Goal: Task Accomplishment & Management: Manage account settings

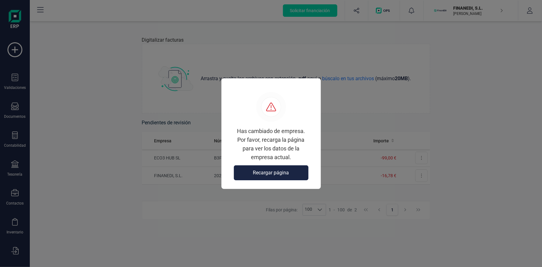
click at [273, 173] on span "Recargar página" at bounding box center [271, 172] width 36 height 7
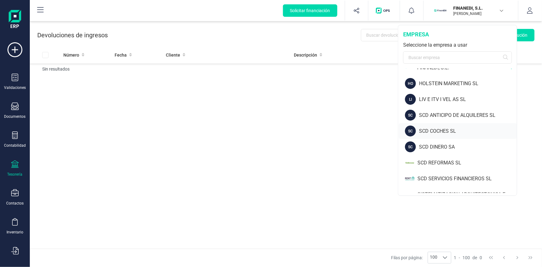
scroll to position [50, 0]
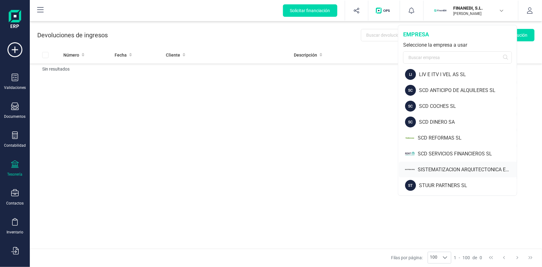
click at [448, 169] on div "SISTEMATIZACION ARQUITECTONICA EN REFORMAS SL" at bounding box center [466, 169] width 99 height 7
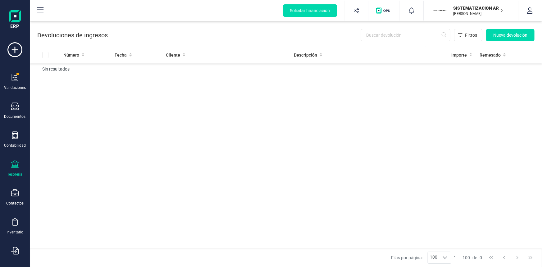
click at [482, 11] on p "[PERSON_NAME]" at bounding box center [478, 13] width 50 height 5
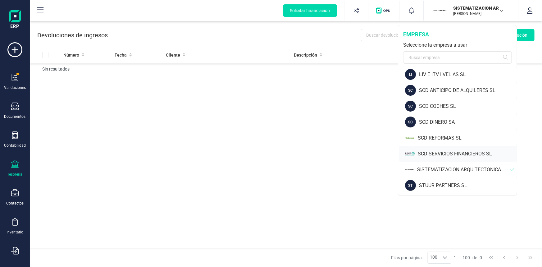
click at [447, 153] on div "SCD SERVICIOS FINANCIEROS SL" at bounding box center [466, 153] width 99 height 7
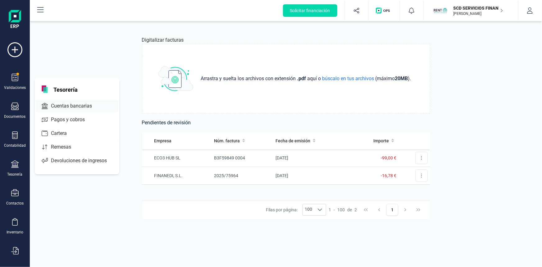
click at [74, 104] on span "Cuentas bancarias" at bounding box center [75, 105] width 55 height 7
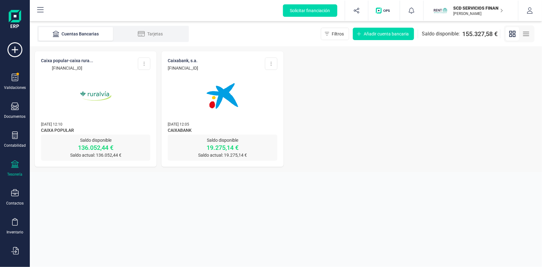
click at [97, 91] on img at bounding box center [96, 96] width 52 height 52
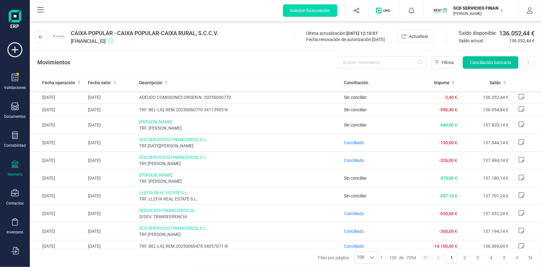
click at [488, 61] on span "Conciliación bancaria" at bounding box center [490, 62] width 41 height 6
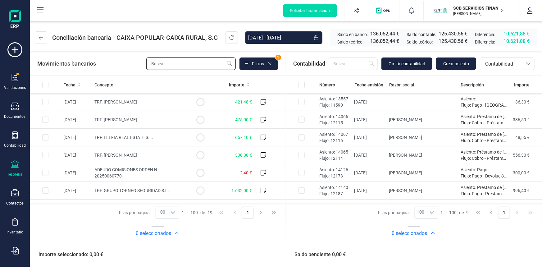
drag, startPoint x: 160, startPoint y: 64, endPoint x: 152, endPoint y: 58, distance: 10.0
click at [160, 64] on input "text" at bounding box center [190, 63] width 89 height 12
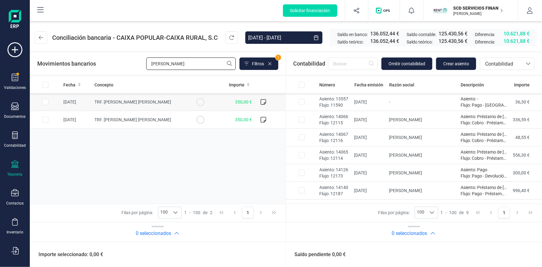
type input "zubia"
click at [45, 101] on input "Row Selected a9f1550e-6bd7-4c8e-8156-841be03e02d3" at bounding box center [45, 102] width 6 height 6
checkbox input "true"
click at [502, 66] on span "Contabilidad" at bounding box center [500, 63] width 37 height 7
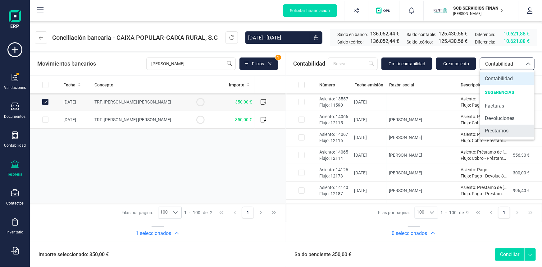
click at [498, 130] on span "Préstamos" at bounding box center [496, 130] width 24 height 7
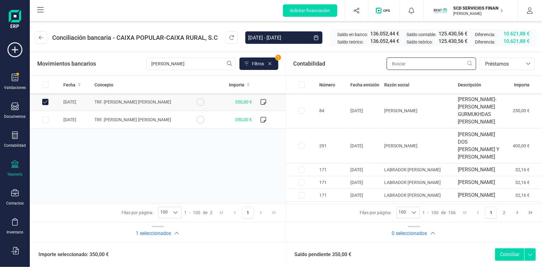
click at [405, 61] on input "text" at bounding box center [430, 63] width 89 height 12
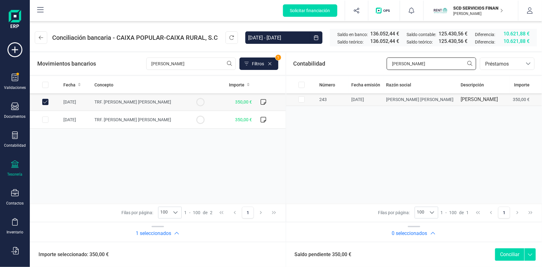
type input "zubia"
click at [302, 99] on input "Row Selected c684befa-5ad7-45af-b616-4dfc16a8e77a" at bounding box center [301, 99] width 6 height 6
checkbox input "true"
click at [505, 252] on button "Conciliar" at bounding box center [509, 254] width 29 height 12
checkbox input "false"
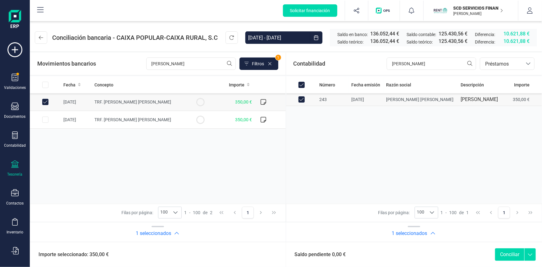
checkbox input "false"
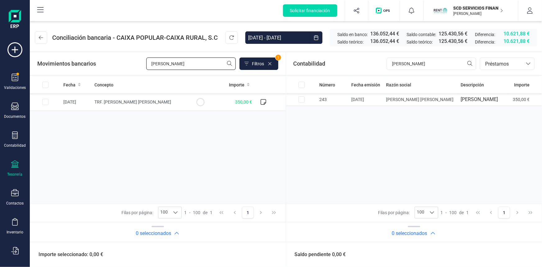
drag, startPoint x: 169, startPoint y: 65, endPoint x: 118, endPoint y: 64, distance: 50.9
click at [118, 64] on div "Movimientos bancarios zubia Filtros 1" at bounding box center [157, 63] width 241 height 12
click at [43, 102] on input "Row Selected bc442d4f-b8e9-4816-a5fb-9b63dcb20152" at bounding box center [45, 102] width 6 height 6
checkbox input "true"
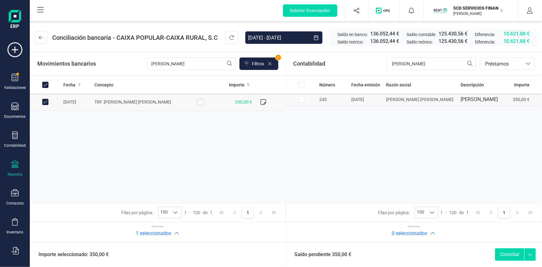
click at [301, 99] on input "Row Selected 32dfb46b-8009-462c-b65b-c2c46a861cf5" at bounding box center [301, 99] width 6 height 6
checkbox input "true"
click at [503, 254] on button "Conciliar" at bounding box center [509, 254] width 29 height 12
checkbox input "false"
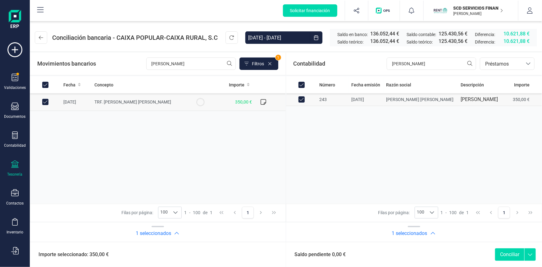
checkbox input "false"
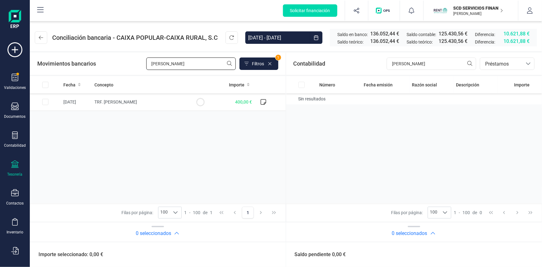
type input "mendez"
click at [43, 101] on input "Row Selected c0559045-15f3-4701-86d6-94616681dac5" at bounding box center [45, 102] width 6 height 6
checkbox input "true"
drag, startPoint x: 410, startPoint y: 63, endPoint x: 355, endPoint y: 64, distance: 54.9
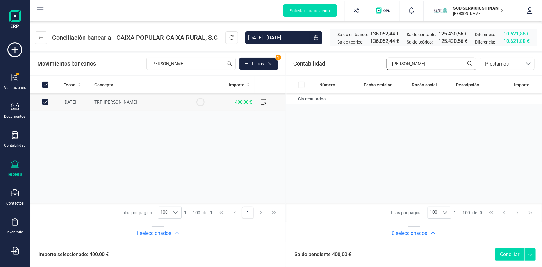
click at [356, 64] on div "Contabilidad zubia bancos.conciliacion.modal.headerLoan bancos.conciliacion.mod…" at bounding box center [414, 63] width 256 height 22
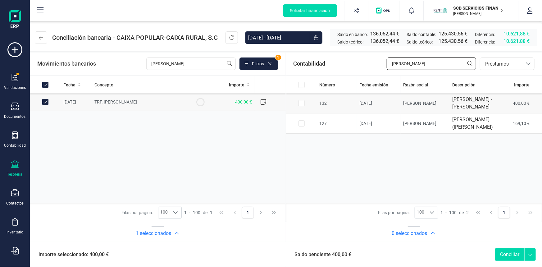
type input "mendez"
click at [299, 106] on input "Row Selected 82f71117-9f93-401d-9a51-44b2cb0abd74" at bounding box center [301, 103] width 6 height 6
checkbox input "true"
click at [501, 253] on button "Conciliar" at bounding box center [509, 254] width 29 height 12
checkbox input "false"
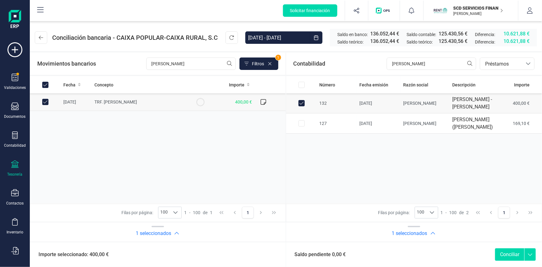
checkbox input "false"
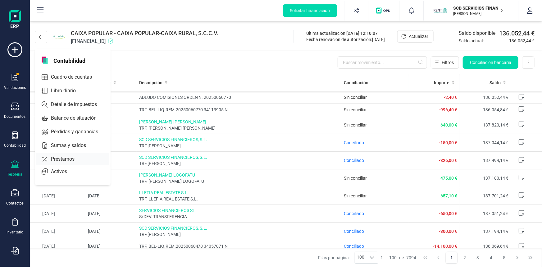
click at [60, 158] on span "Préstamos" at bounding box center [66, 158] width 37 height 7
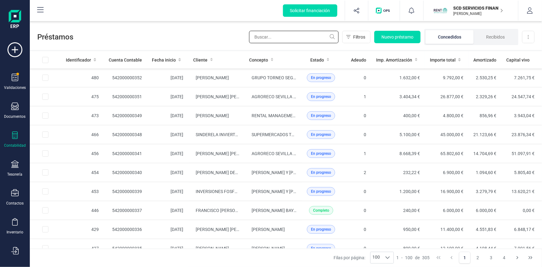
click at [282, 38] on input "text" at bounding box center [293, 37] width 89 height 12
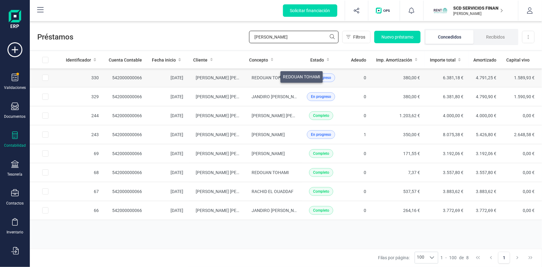
type input "zubia"
click at [273, 75] on span "REDOUAN TOHAMI" at bounding box center [270, 77] width 37 height 5
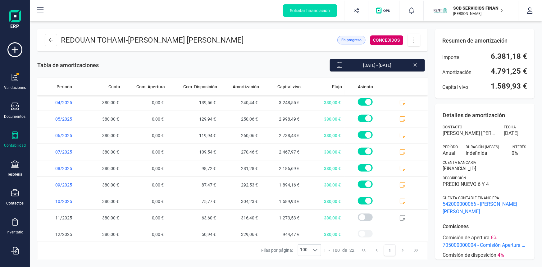
scroll to position [215, 0]
click at [403, 199] on span at bounding box center [407, 200] width 42 height 16
click at [399, 200] on icon at bounding box center [402, 200] width 6 height 6
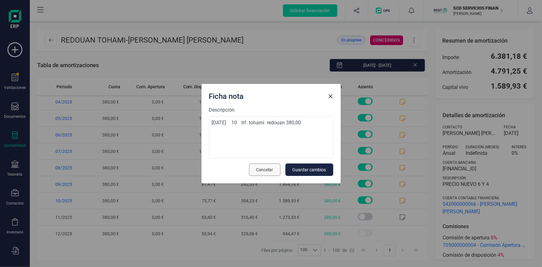
click at [255, 168] on button "Cancelar" at bounding box center [264, 169] width 31 height 12
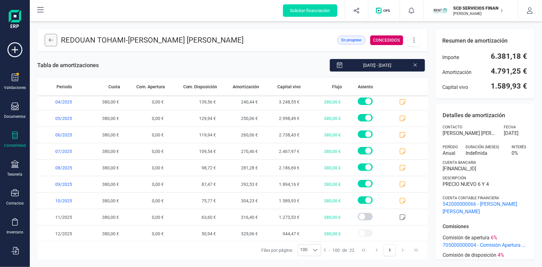
click at [53, 39] on icon at bounding box center [51, 40] width 4 height 5
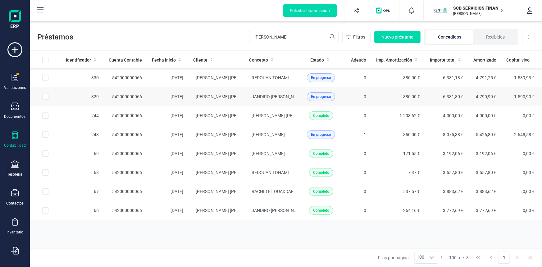
click at [328, 97] on span "En progreso" at bounding box center [321, 97] width 20 height 6
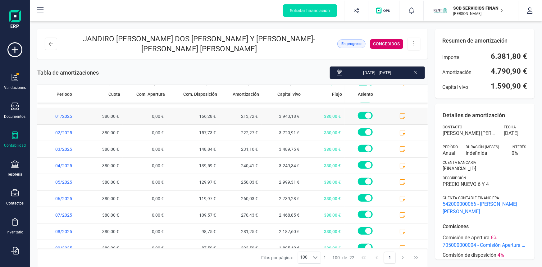
scroll to position [215, 0]
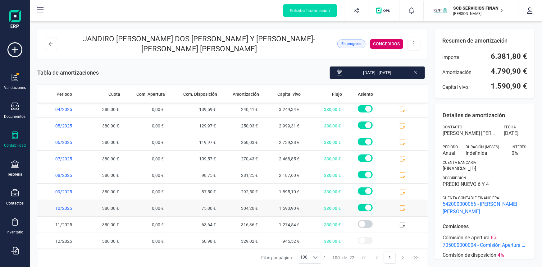
click at [399, 207] on icon at bounding box center [402, 208] width 6 height 6
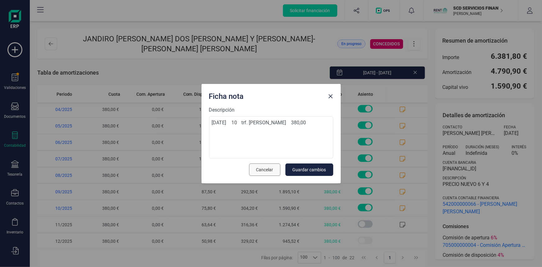
click at [268, 169] on span "Cancelar" at bounding box center [264, 169] width 17 height 6
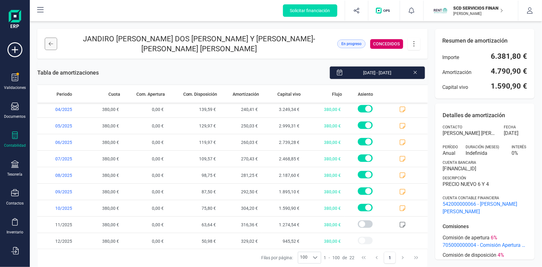
click at [49, 45] on icon at bounding box center [51, 43] width 4 height 5
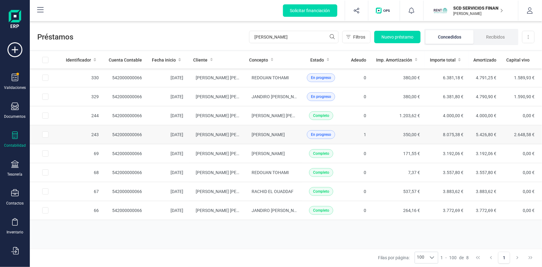
click at [327, 134] on span "En progreso" at bounding box center [321, 135] width 20 height 6
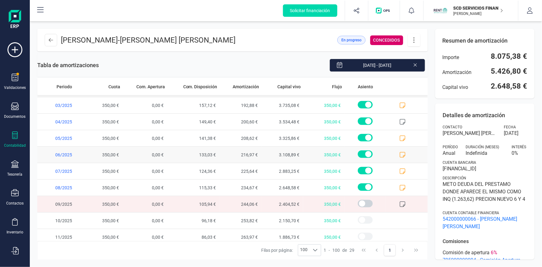
scroll to position [330, 0]
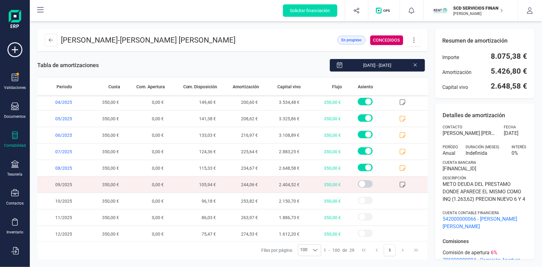
click at [400, 182] on icon at bounding box center [402, 184] width 6 height 6
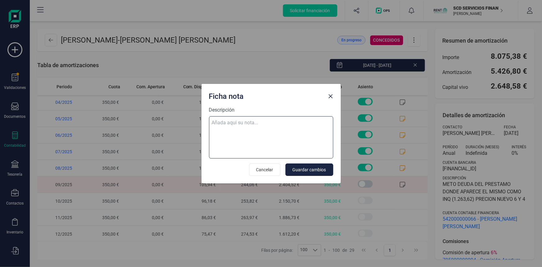
click at [227, 124] on textarea "Descripción" at bounding box center [271, 137] width 124 height 42
paste textarea "09-oct-25 10 trf. zubia morato manuel angel 350,00"
type textarea "09-oct-25 10 trf. zubia morato manuel angel 350,00"
click at [305, 170] on span "Guardar cambios" at bounding box center [309, 169] width 34 height 6
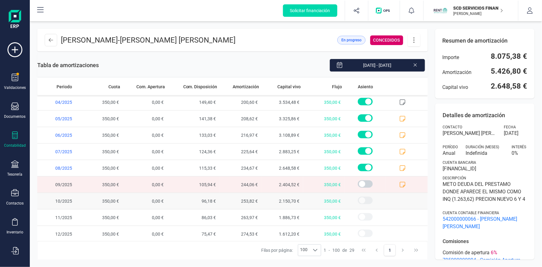
click at [399, 203] on span at bounding box center [407, 201] width 42 height 16
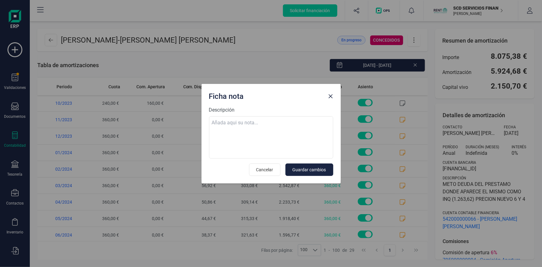
scroll to position [330, 0]
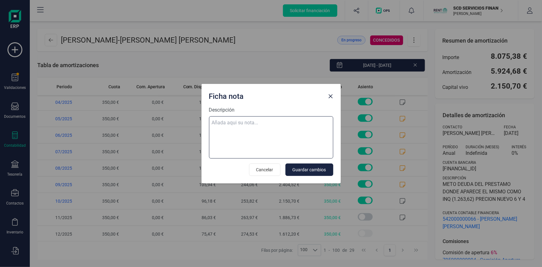
click at [250, 124] on textarea "Descripción" at bounding box center [271, 137] width 124 height 42
paste textarea "[DATE] 10 trf. [PERSON_NAME] [PERSON_NAME] 350,00"
type textarea "[DATE] 10 trf. [PERSON_NAME] [PERSON_NAME] 350,00"
click at [310, 173] on button "Guardar cambios" at bounding box center [309, 169] width 48 height 12
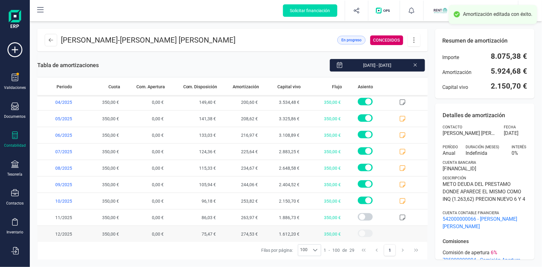
scroll to position [0, 0]
click at [399, 215] on icon at bounding box center [402, 217] width 6 height 6
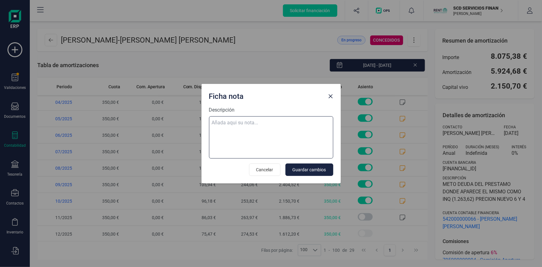
click at [245, 121] on textarea "Descripción" at bounding box center [271, 137] width 124 height 42
paste textarea "09-oct-25 10 trf. zubia morato manuel angel 350,00"
type textarea "09-oct-25 10 trf. zubia morato manuel angel 350,00"
click at [315, 169] on span "Guardar cambios" at bounding box center [309, 169] width 34 height 6
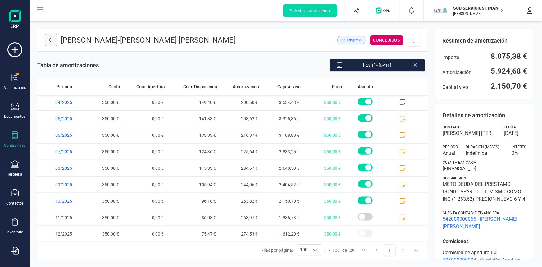
click at [49, 41] on icon at bounding box center [51, 40] width 4 height 5
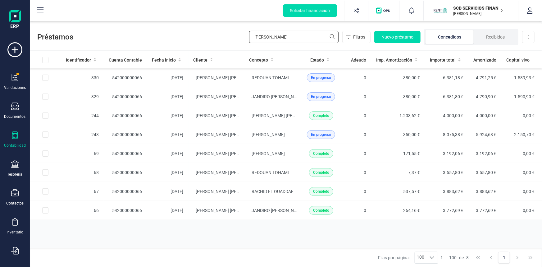
drag, startPoint x: 292, startPoint y: 36, endPoint x: 177, endPoint y: 48, distance: 115.1
click at [187, 47] on div "Préstamos zubia Filtros Nuevo préstamo Concedidos Recibidos Descargar Excel" at bounding box center [286, 35] width 512 height 29
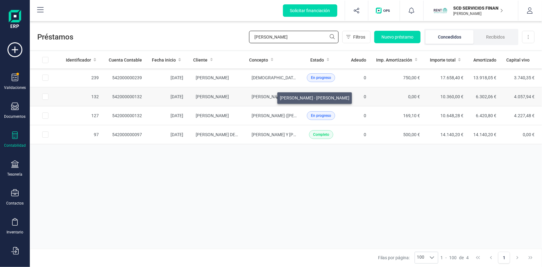
type input "mendez"
click at [270, 96] on span "JONH - EDUARDO JOSE MENDEZ LOPEZ" at bounding box center [287, 96] width 70 height 5
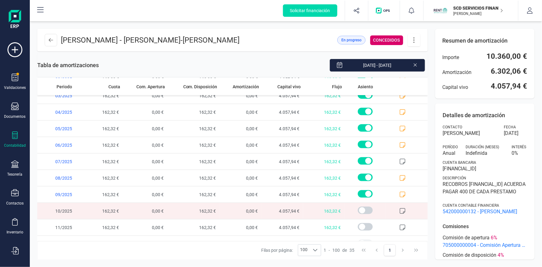
scroll to position [429, 0]
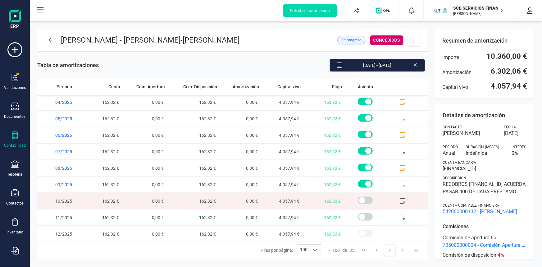
click at [399, 198] on icon at bounding box center [402, 201] width 6 height 6
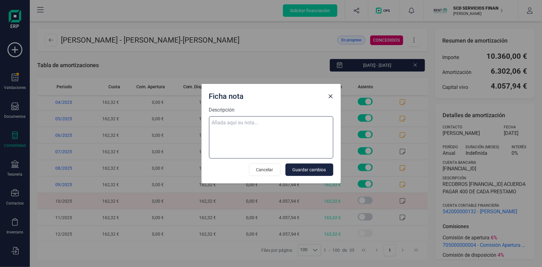
click at [239, 121] on textarea "Descripción" at bounding box center [271, 137] width 124 height 42
paste textarea "08-oct-25 10 trf. eduardo jose mendez lopez 400,00"
type textarea "08-oct-25 10 trf. eduardo jose mendez lopez 400,00"
click at [306, 168] on span "Guardar cambios" at bounding box center [309, 169] width 34 height 6
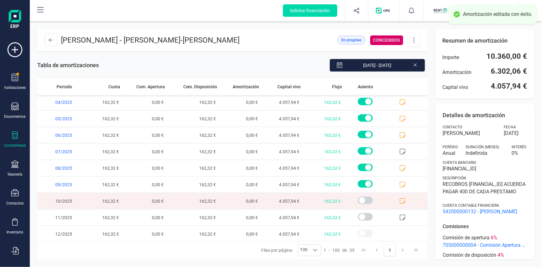
click at [415, 38] on icon at bounding box center [414, 40] width 12 height 7
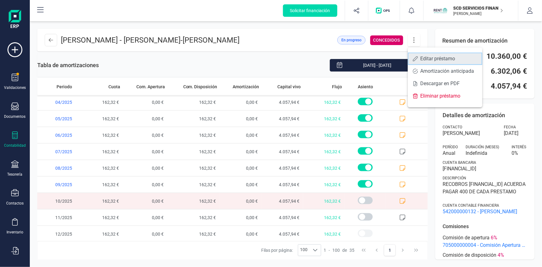
click at [425, 57] on span "Editar préstamo" at bounding box center [448, 58] width 57 height 5
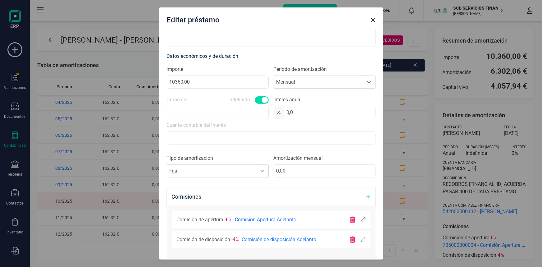
scroll to position [169, 0]
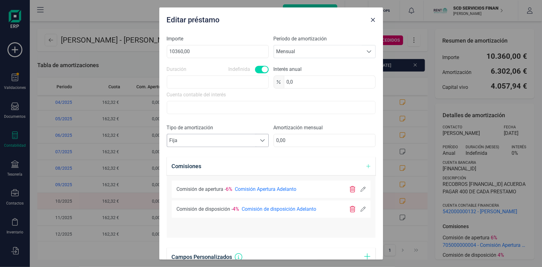
click at [260, 139] on span at bounding box center [262, 140] width 5 height 5
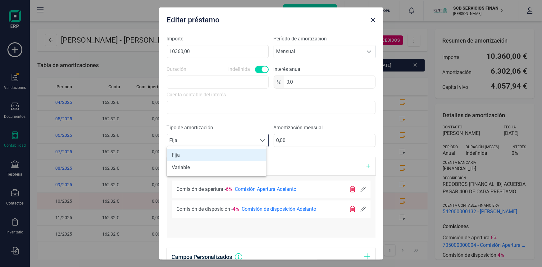
scroll to position [3, 28]
click at [206, 167] on li "Variable" at bounding box center [217, 167] width 100 height 12
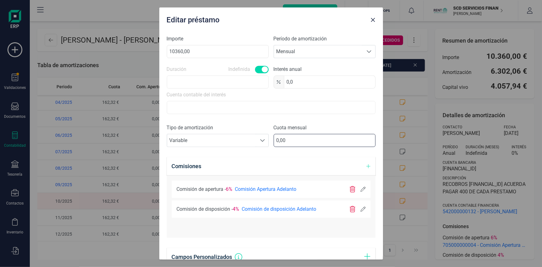
click at [292, 140] on input "0,00" at bounding box center [324, 140] width 102 height 13
type input "400,00"
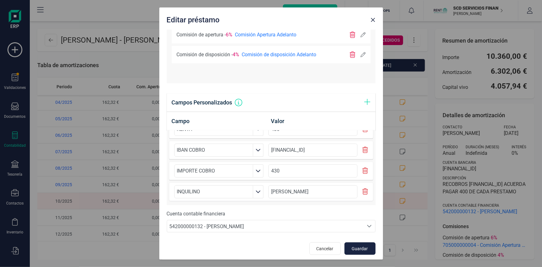
scroll to position [326, 0]
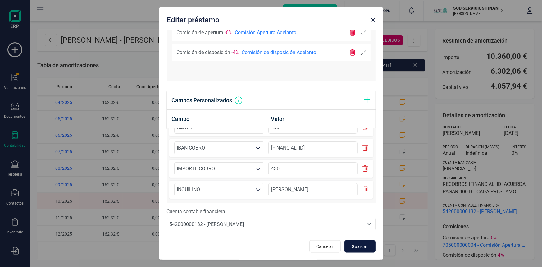
click at [360, 244] on span "Guardar" at bounding box center [359, 246] width 17 height 6
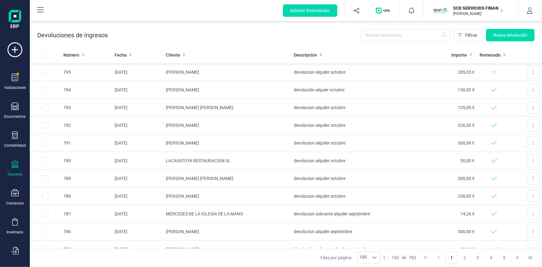
click at [445, 11] on img "button" at bounding box center [440, 11] width 14 height 14
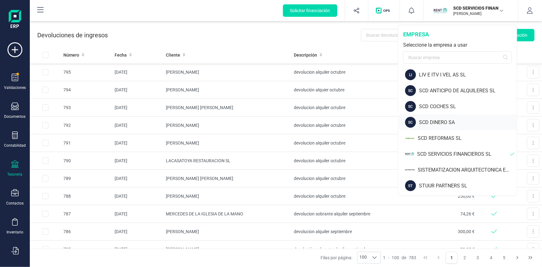
scroll to position [50, 0]
click at [471, 170] on div "SISTEMATIZACION ARQUITECTONICA EN REFORMAS SL" at bounding box center [466, 169] width 99 height 7
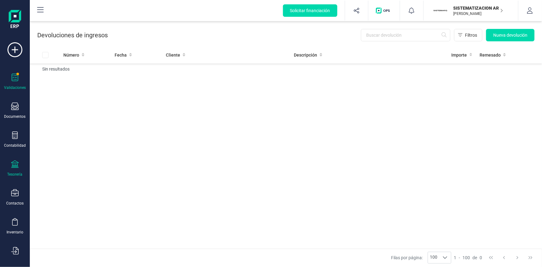
click at [15, 78] on icon at bounding box center [14, 77] width 7 height 7
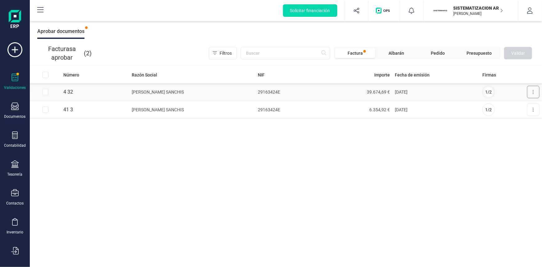
click at [536, 90] on button at bounding box center [533, 92] width 12 height 12
click at [519, 107] on span "Aprobar factura" at bounding box center [518, 107] width 31 height 6
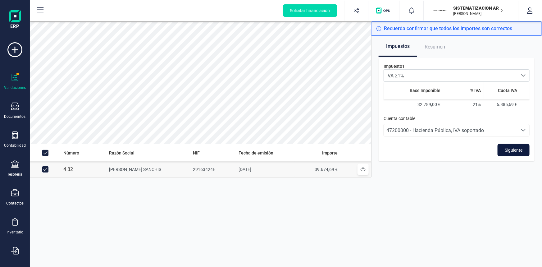
click at [506, 151] on span "Siguiente" at bounding box center [513, 150] width 18 height 6
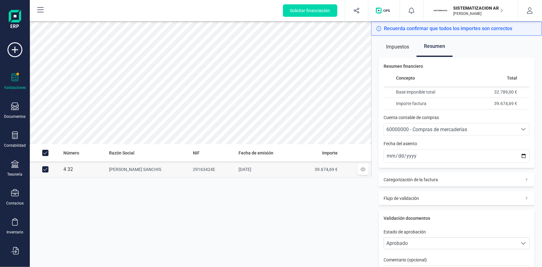
click at [430, 127] on span "60000000 - Compras de mercaderías" at bounding box center [426, 129] width 81 height 6
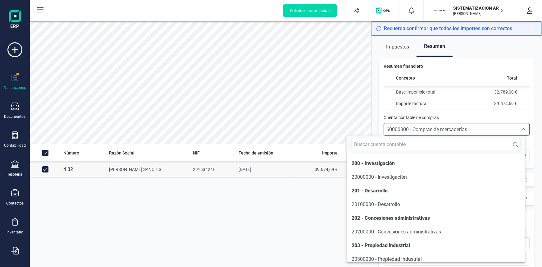
scroll to position [2978, 0]
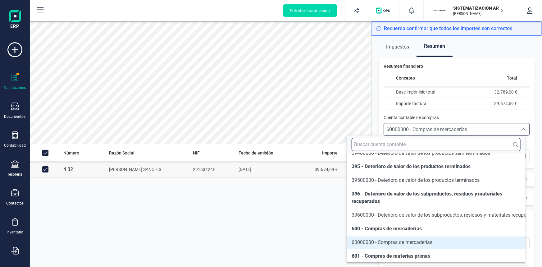
click at [398, 146] on input "text" at bounding box center [435, 144] width 169 height 13
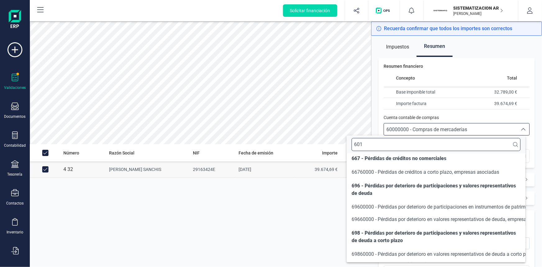
scroll to position [0, 0]
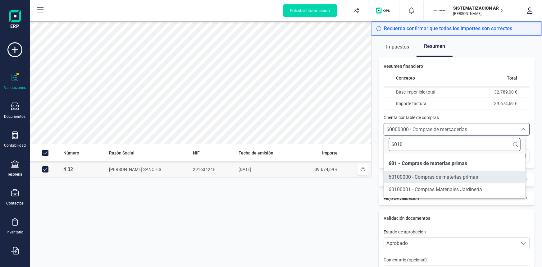
type input "6010"
click at [449, 177] on span "60100000 - Compras de materias primas" at bounding box center [433, 177] width 89 height 6
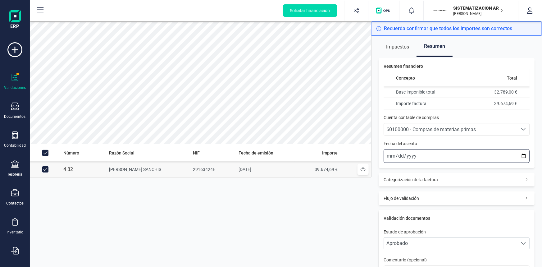
click at [392, 154] on input "2025-10-15" at bounding box center [456, 156] width 146 height 14
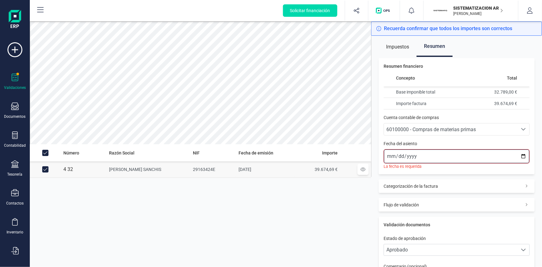
type input "2025-10-05"
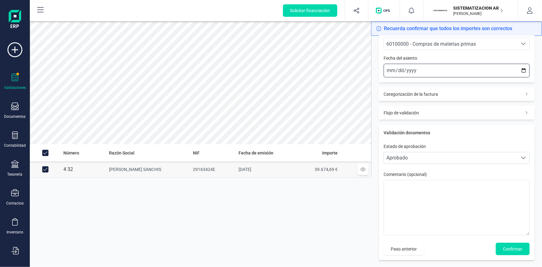
scroll to position [86, 0]
click at [502, 248] on span "Confirmar" at bounding box center [512, 248] width 20 height 6
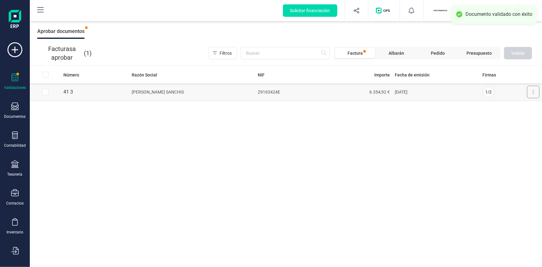
click at [532, 92] on button at bounding box center [533, 92] width 12 height 12
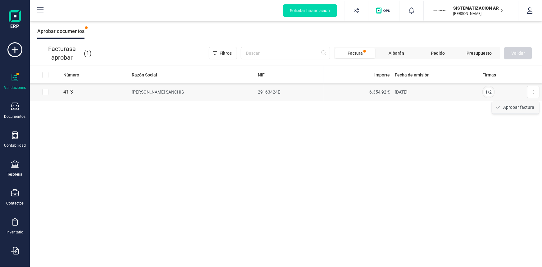
click at [519, 108] on span "Aprobar factura" at bounding box center [518, 107] width 31 height 6
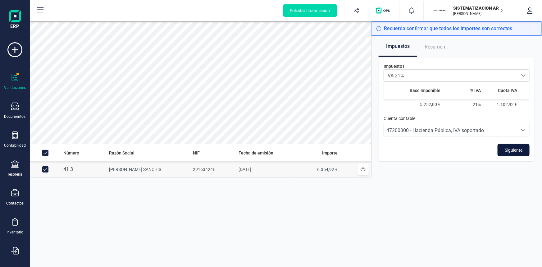
click at [517, 152] on span "Siguiente" at bounding box center [513, 150] width 18 height 6
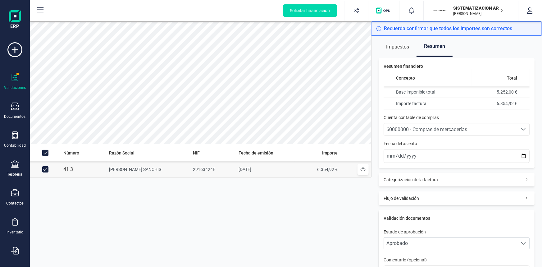
click at [416, 127] on span "60000000 - Compras de mercaderías" at bounding box center [426, 129] width 81 height 6
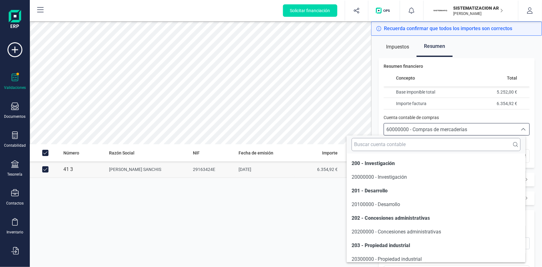
scroll to position [2978, 0]
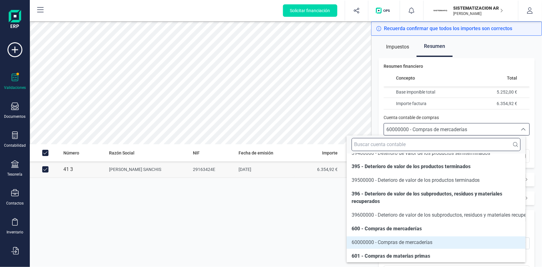
click at [387, 143] on input "text" at bounding box center [435, 144] width 169 height 13
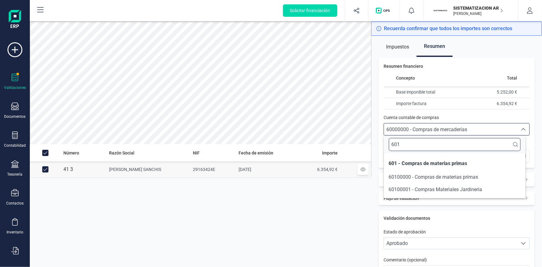
scroll to position [0, 0]
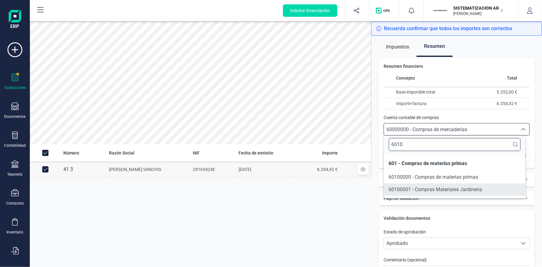
type input "6010"
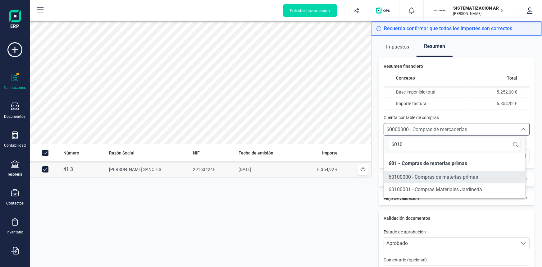
click at [416, 176] on span "60100000 - Compras de materias primas" at bounding box center [433, 177] width 89 height 6
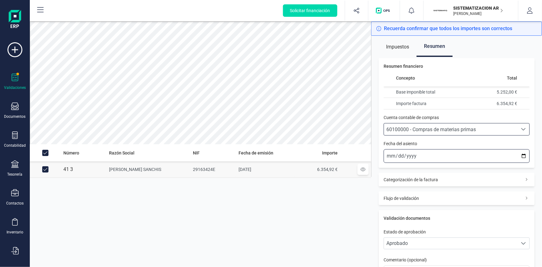
click at [389, 156] on input "2025-10-15" at bounding box center [456, 156] width 146 height 14
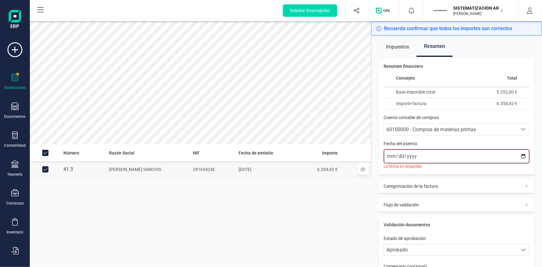
type input "2025-10-05"
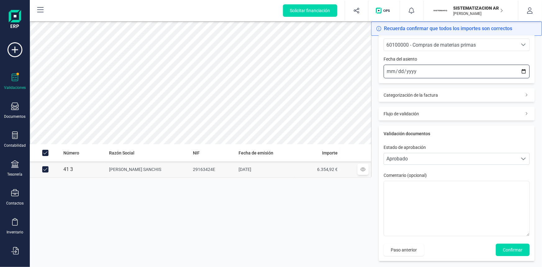
scroll to position [86, 0]
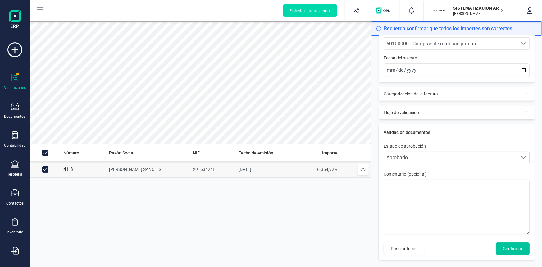
click at [510, 244] on button "Confirmar" at bounding box center [512, 248] width 34 height 12
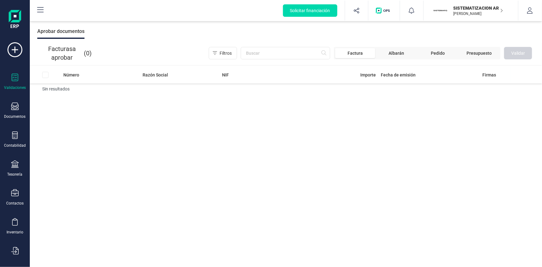
click at [467, 9] on p "SISTEMATIZACION ARQUITECTONICA EN REFORMAS SL" at bounding box center [478, 8] width 50 height 6
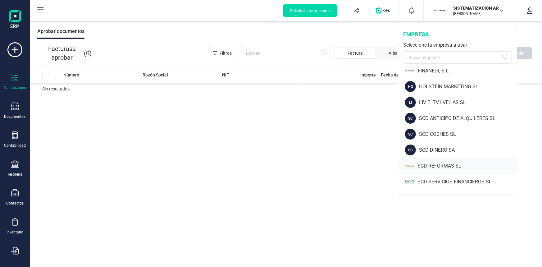
scroll to position [50, 0]
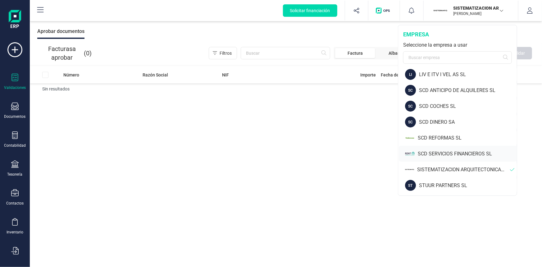
click at [456, 152] on div "SCD SERVICIOS FINANCIEROS SL" at bounding box center [466, 153] width 99 height 7
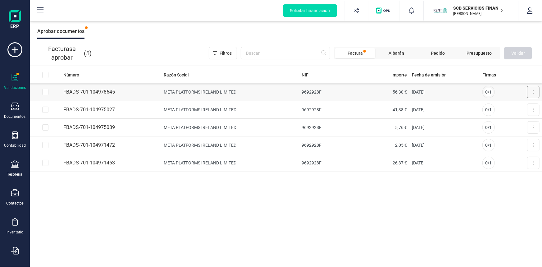
click at [533, 92] on icon at bounding box center [533, 92] width 1 height 4
click at [523, 106] on span "Aprobar factura" at bounding box center [518, 107] width 31 height 6
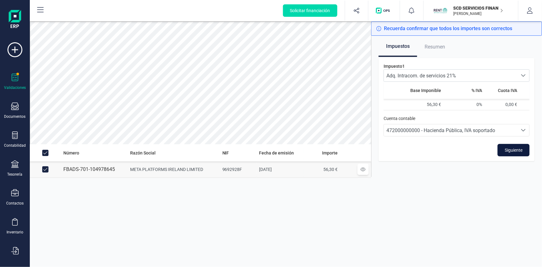
click at [511, 148] on span "Siguiente" at bounding box center [513, 150] width 18 height 6
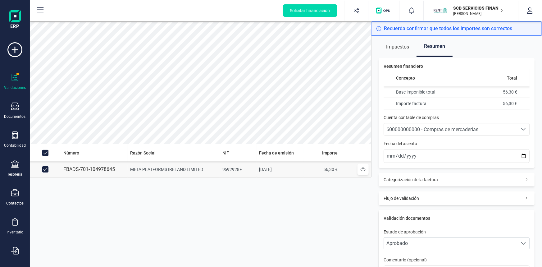
click at [409, 128] on span "600000000000 - Compras de mercaderías" at bounding box center [432, 129] width 92 height 6
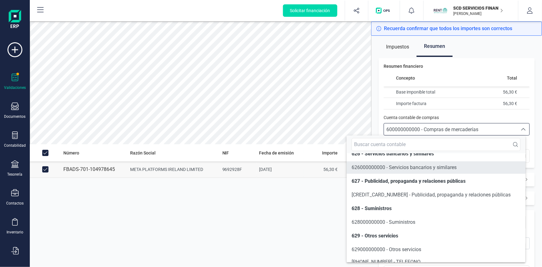
scroll to position [3571, 0]
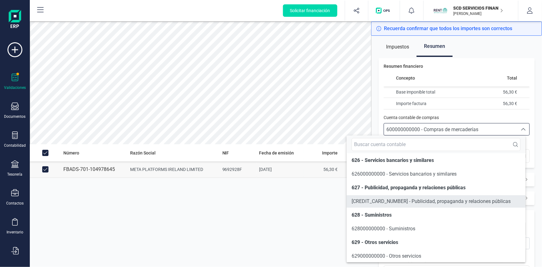
click at [388, 204] on span "627000000000 - Publicidad, propaganda y relaciones públicas" at bounding box center [430, 201] width 159 height 6
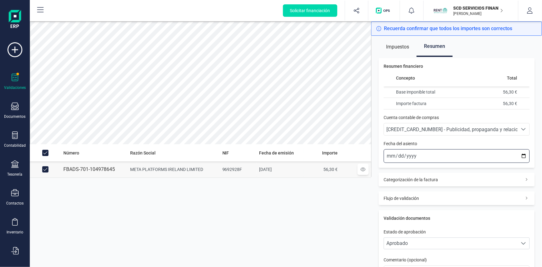
click at [391, 154] on input "2025-10-15" at bounding box center [456, 156] width 146 height 14
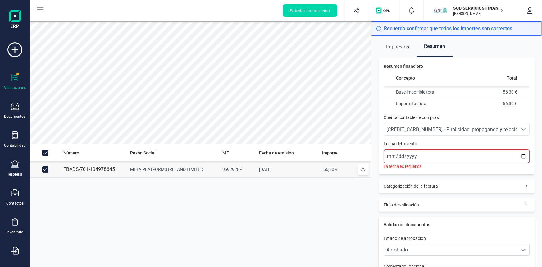
type input "2025-10-01"
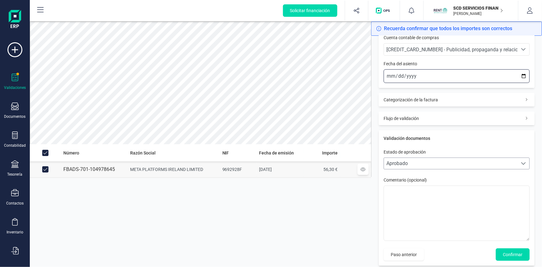
scroll to position [86, 0]
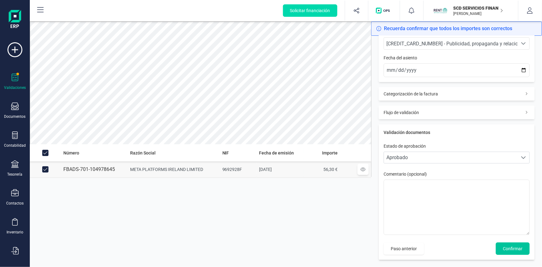
click at [502, 247] on span "Confirmar" at bounding box center [512, 248] width 20 height 6
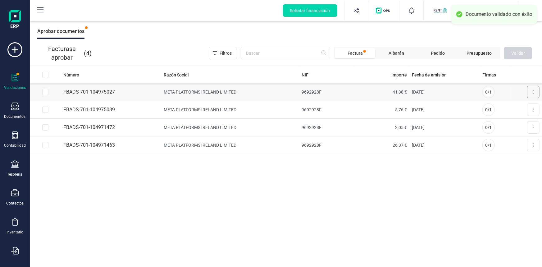
click at [535, 94] on button at bounding box center [533, 92] width 12 height 12
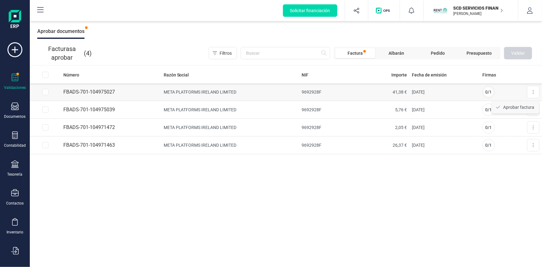
click at [515, 107] on span "Aprobar factura" at bounding box center [518, 107] width 31 height 6
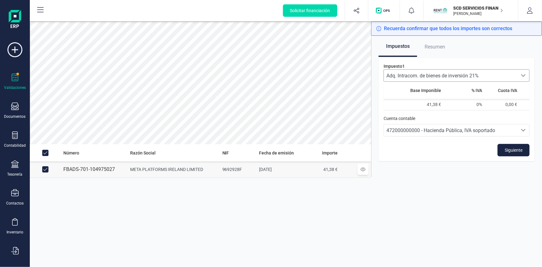
click at [440, 73] on span "Adq. Intracom. de bienes de inversión 21%" at bounding box center [450, 76] width 133 height 12
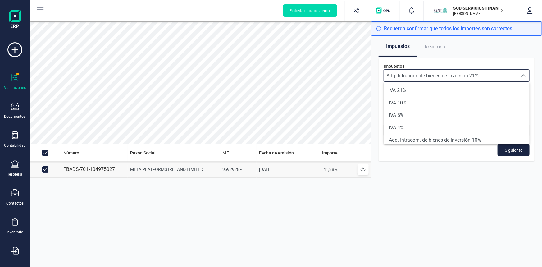
scroll to position [102, 0]
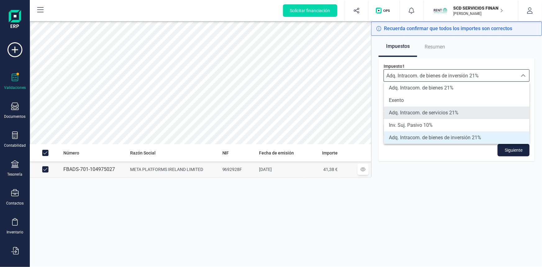
click at [438, 109] on span "Adq. Intracom. de servicios 21%" at bounding box center [424, 112] width 70 height 7
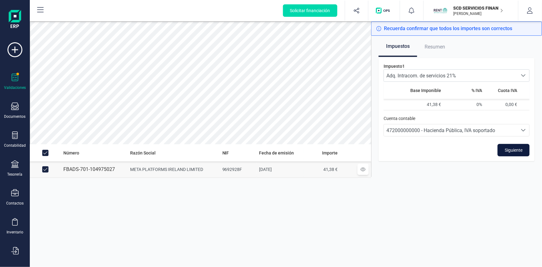
click at [507, 148] on span "Siguiente" at bounding box center [513, 150] width 18 height 6
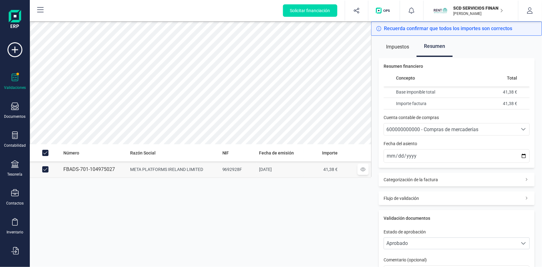
click at [414, 127] on span "600000000000 - Compras de mercaderías" at bounding box center [432, 129] width 92 height 6
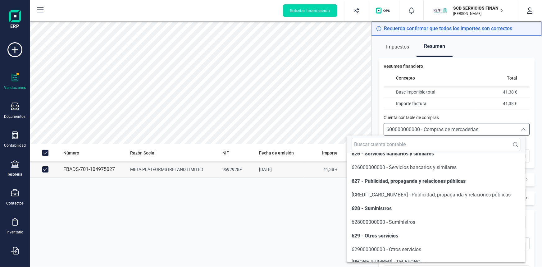
scroll to position [3571, 0]
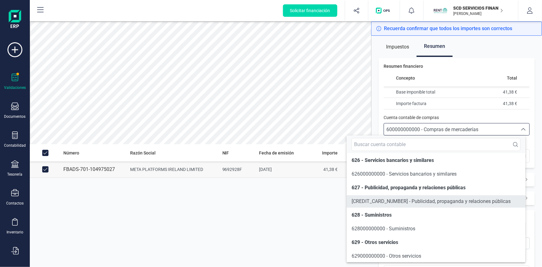
click at [400, 204] on span "627000000000 - Publicidad, propaganda y relaciones públicas" at bounding box center [430, 201] width 159 height 6
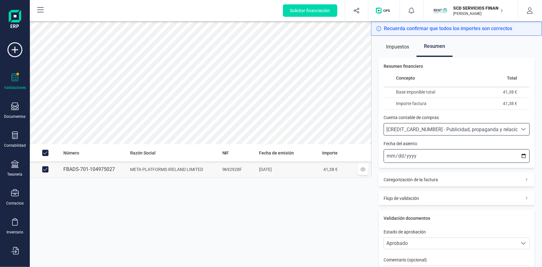
click at [390, 156] on input "2025-10-15" at bounding box center [456, 156] width 146 height 14
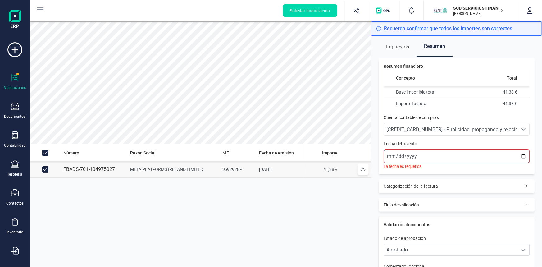
type input "2025-10-01"
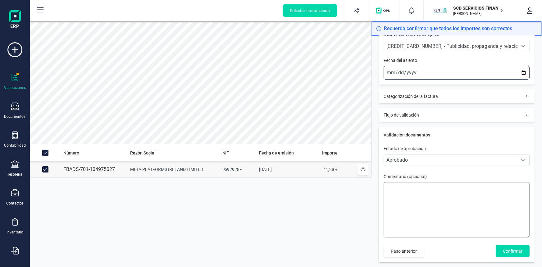
scroll to position [86, 0]
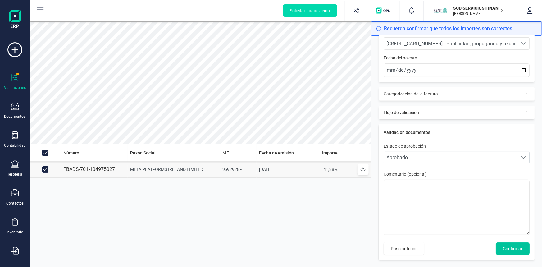
click at [511, 249] on span "Confirmar" at bounding box center [512, 248] width 20 height 6
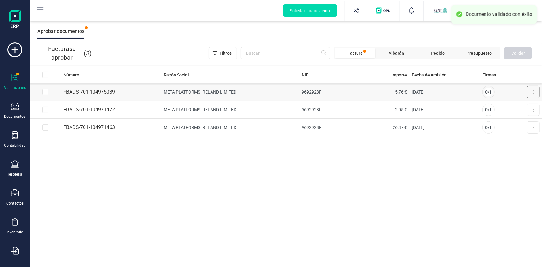
click at [530, 90] on button at bounding box center [533, 92] width 12 height 12
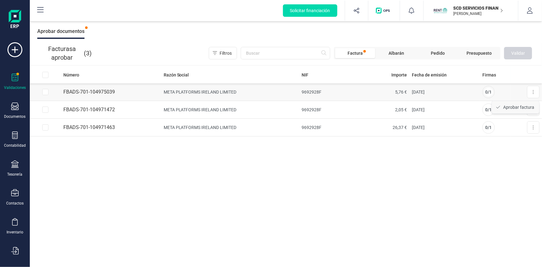
click at [505, 106] on span "Aprobar factura" at bounding box center [518, 107] width 31 height 6
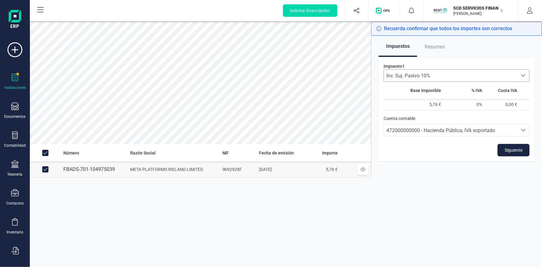
click at [460, 74] on span "Inv. Suj. Pasivo 10%" at bounding box center [450, 76] width 133 height 12
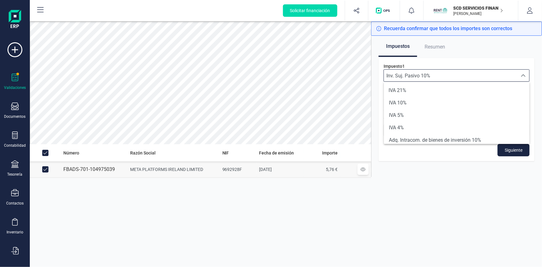
scroll to position [89, 0]
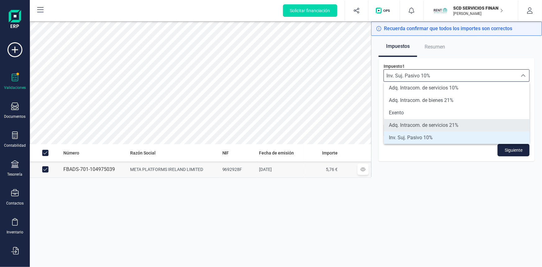
click at [425, 122] on span "Adq. Intracom. de servicios 21%" at bounding box center [424, 124] width 70 height 7
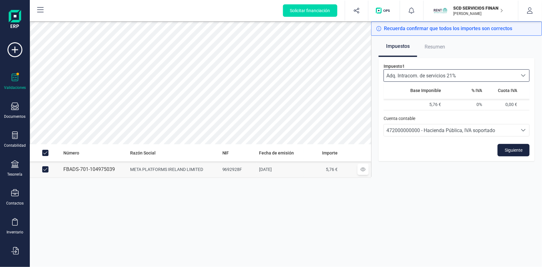
click at [458, 74] on span "Adq. Intracom. de servicios 21%" at bounding box center [450, 76] width 133 height 12
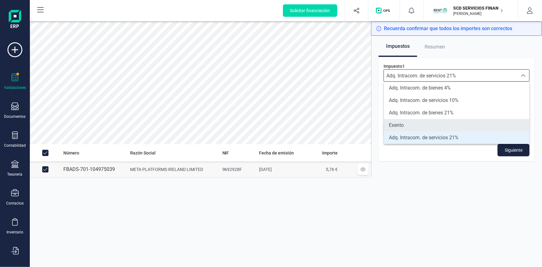
scroll to position [105, 0]
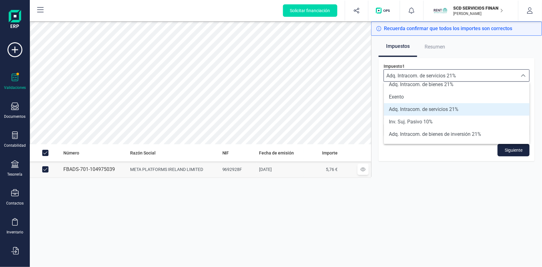
click at [438, 109] on span "Adq. Intracom. de servicios 21%" at bounding box center [424, 109] width 70 height 7
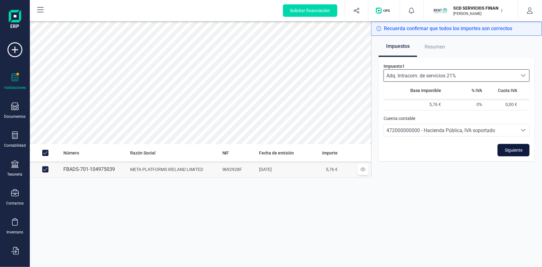
click at [506, 149] on span "Siguiente" at bounding box center [513, 150] width 18 height 6
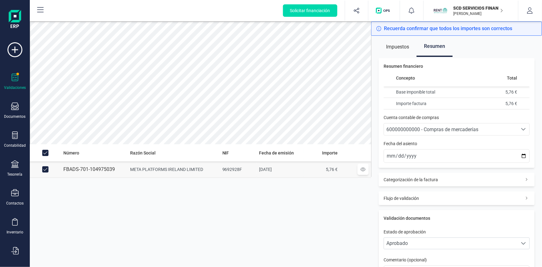
click at [435, 127] on span "600000000000 - Compras de mercaderías" at bounding box center [432, 129] width 92 height 6
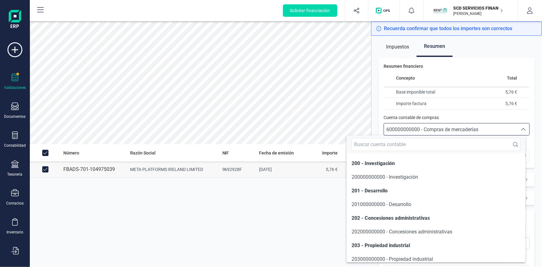
scroll to position [2966, 0]
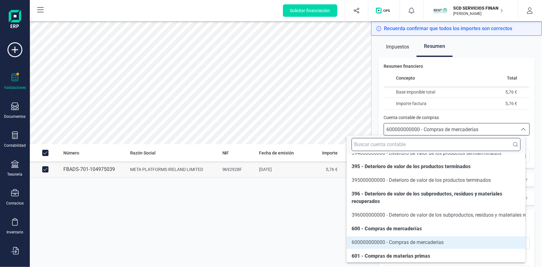
click at [421, 142] on input "text" at bounding box center [435, 144] width 169 height 13
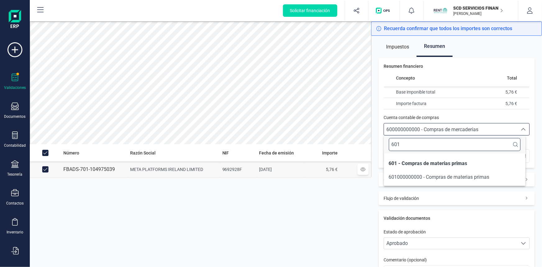
scroll to position [0, 0]
type input "6010"
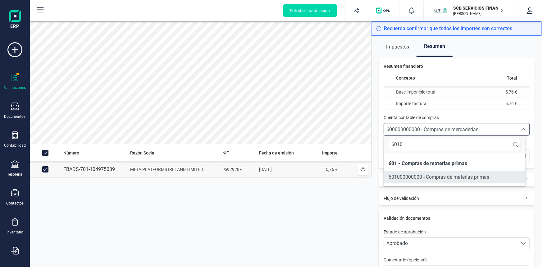
click at [427, 179] on span "601000000000 - Compras de materias primas" at bounding box center [439, 177] width 101 height 6
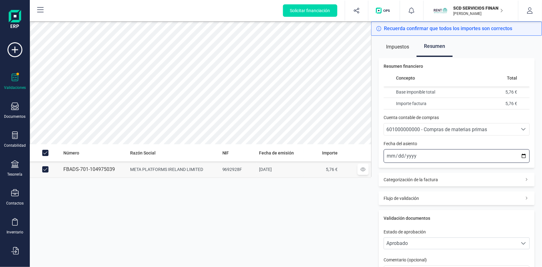
click at [389, 155] on input "2025-10-15" at bounding box center [456, 156] width 146 height 14
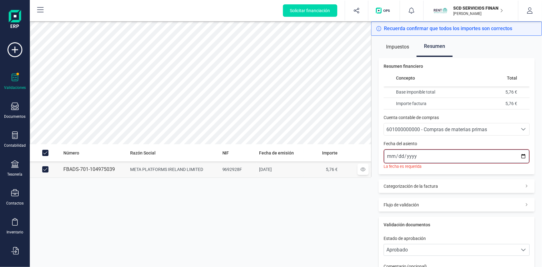
type input "2025-10-01"
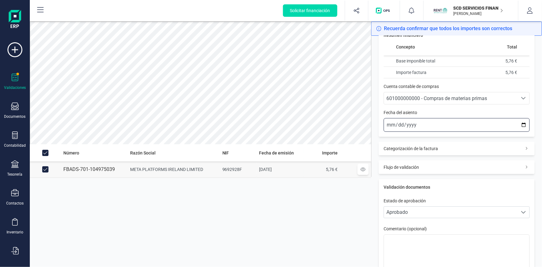
scroll to position [86, 0]
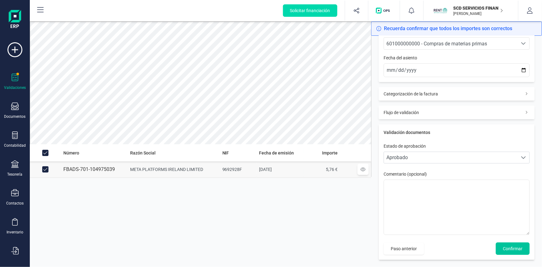
click at [512, 249] on span "Confirmar" at bounding box center [512, 248] width 20 height 6
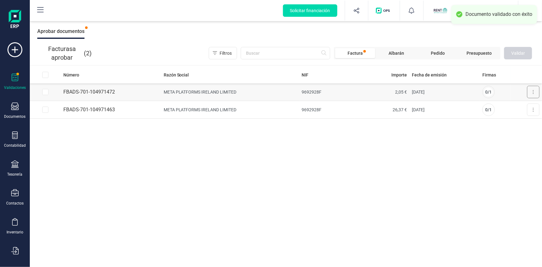
click at [534, 94] on button at bounding box center [533, 92] width 12 height 12
click at [509, 106] on span "Aprobar factura" at bounding box center [518, 107] width 31 height 6
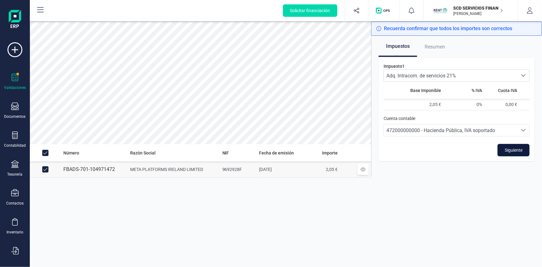
click at [518, 148] on span "Siguiente" at bounding box center [513, 150] width 18 height 6
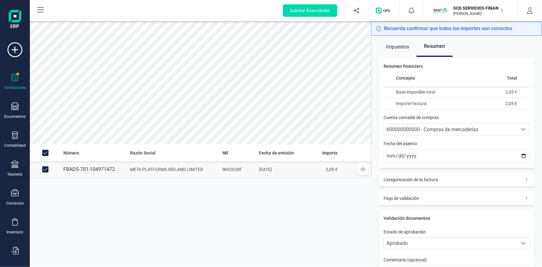
click at [441, 129] on span "600000000000 - Compras de mercaderías" at bounding box center [432, 129] width 92 height 6
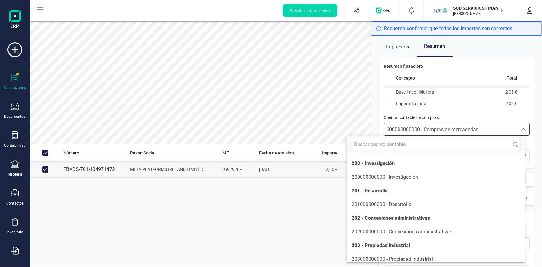
scroll to position [2966, 0]
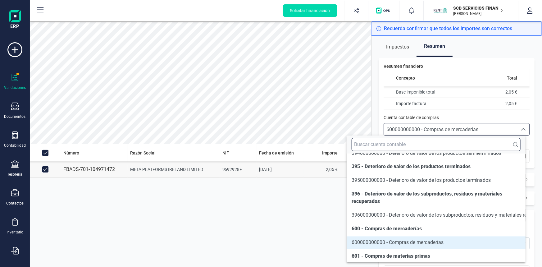
click at [434, 139] on input "text" at bounding box center [435, 144] width 169 height 13
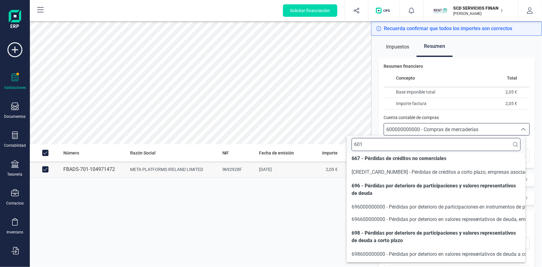
scroll to position [0, 0]
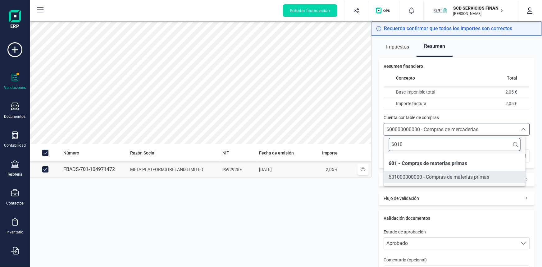
type input "6010"
click at [427, 175] on span "601000000000 - Compras de materias primas" at bounding box center [439, 177] width 101 height 6
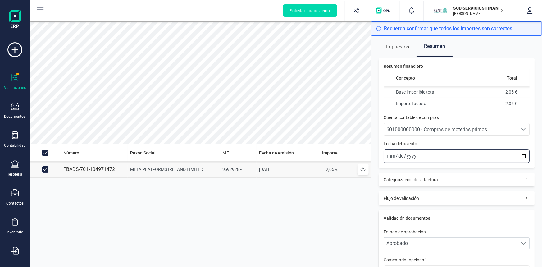
click at [386, 154] on input "2025-10-15" at bounding box center [456, 156] width 146 height 14
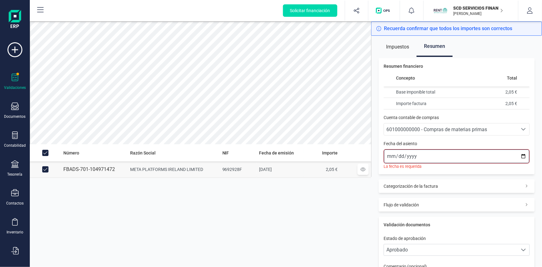
type input "2025-10-01"
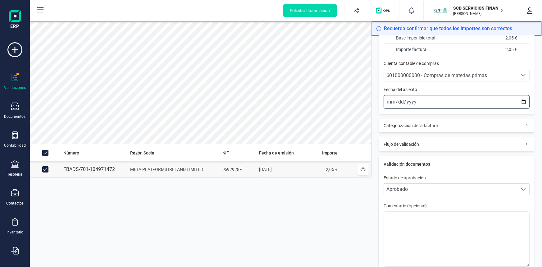
scroll to position [86, 0]
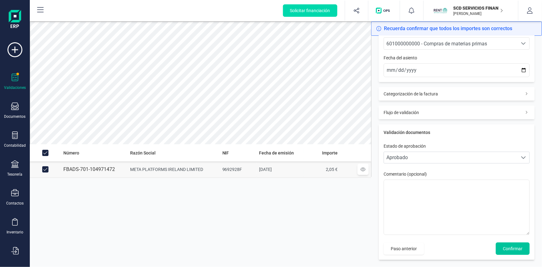
click at [507, 248] on span "Confirmar" at bounding box center [512, 248] width 20 height 6
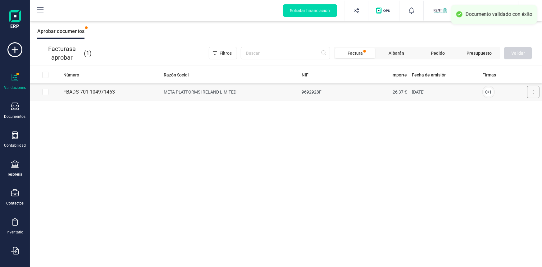
click at [529, 90] on button at bounding box center [533, 92] width 12 height 12
click at [524, 107] on span "Aprobar factura" at bounding box center [518, 107] width 31 height 6
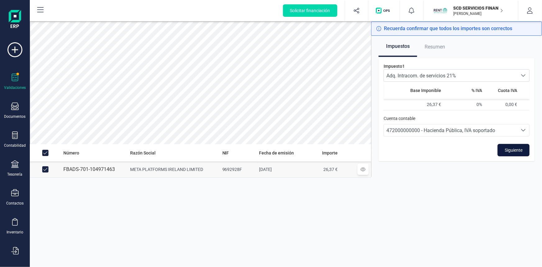
click at [509, 150] on span "Siguiente" at bounding box center [513, 150] width 18 height 6
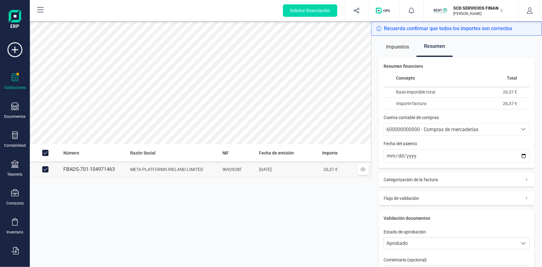
click at [417, 129] on span "600000000000 - Compras de mercaderías" at bounding box center [432, 129] width 92 height 6
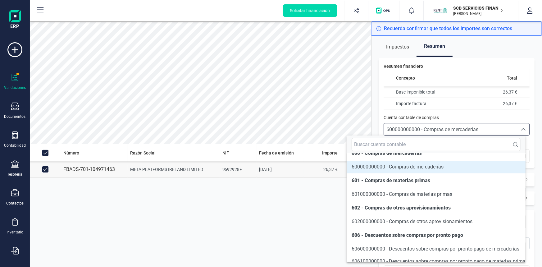
scroll to position [3035, 0]
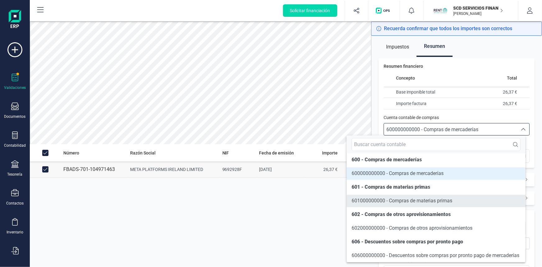
click at [400, 204] on span "601000000000 - Compras de materias primas" at bounding box center [401, 201] width 101 height 6
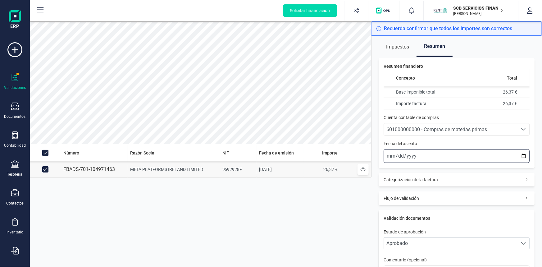
click at [387, 154] on input "2025-10-15" at bounding box center [456, 156] width 146 height 14
type input "2025-10-01"
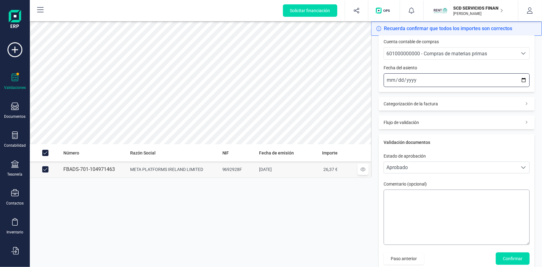
scroll to position [86, 0]
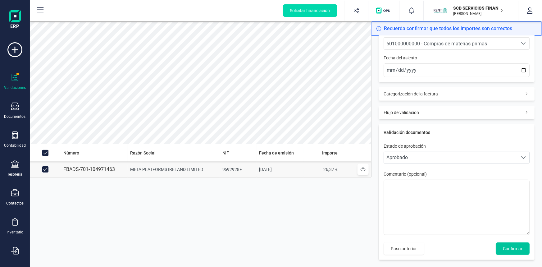
click at [511, 250] on span "Confirmar" at bounding box center [512, 248] width 20 height 6
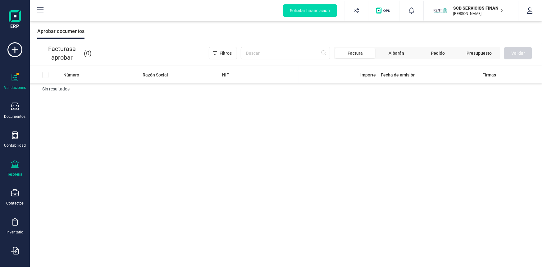
click at [16, 164] on icon at bounding box center [14, 163] width 7 height 7
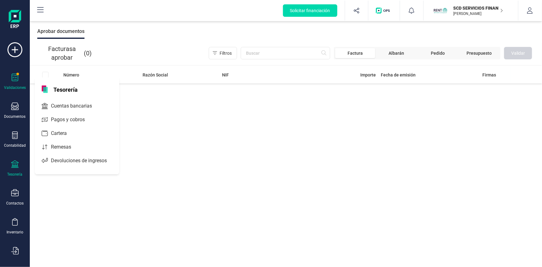
click at [14, 163] on icon at bounding box center [14, 163] width 7 height 7
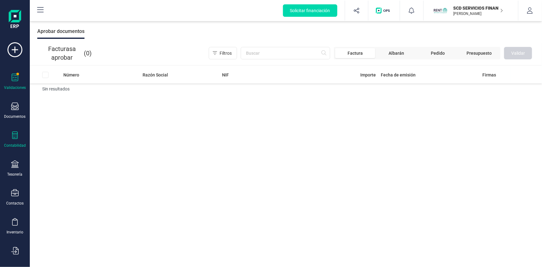
click at [13, 138] on icon at bounding box center [15, 134] width 6 height 7
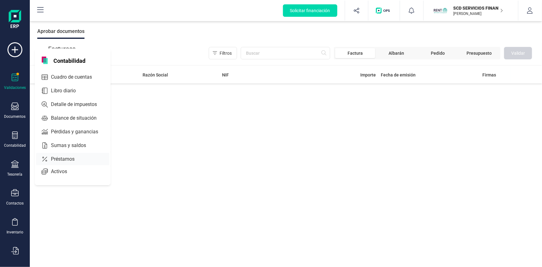
click at [74, 158] on span "Préstamos" at bounding box center [66, 158] width 37 height 7
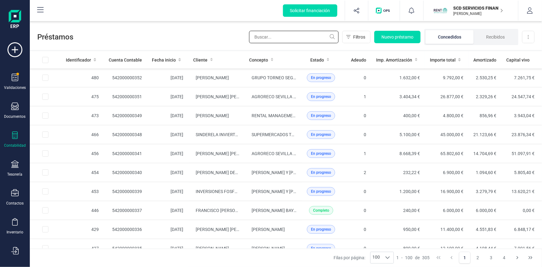
click at [289, 38] on input "text" at bounding box center [293, 37] width 89 height 12
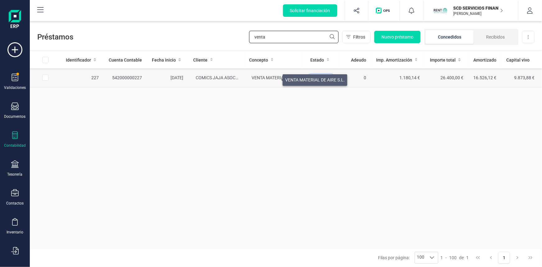
type input "venta"
click at [275, 79] on span "VENTA MATERIAL DE AIRE S.L." at bounding box center [282, 77] width 60 height 5
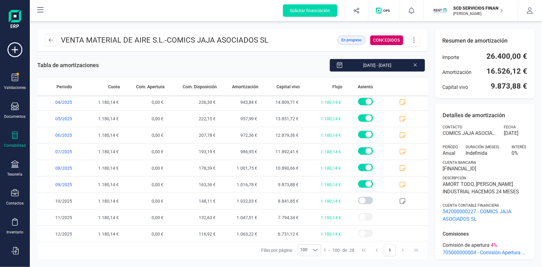
scroll to position [313, 0]
click at [399, 200] on icon at bounding box center [402, 201] width 6 height 6
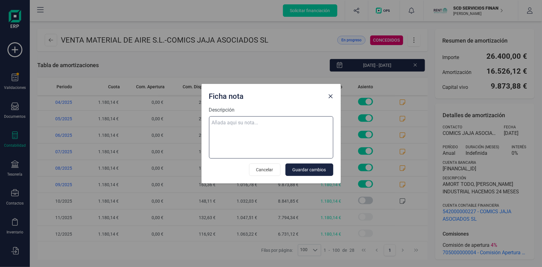
click at [259, 121] on textarea "Descripción" at bounding box center [271, 137] width 124 height 42
paste textarea "09-oct-25 10 trf. venta de material de aire,s.l. 1.180,14"
type textarea "09-oct-25 10 trf. venta de material de aire,s.l. 1.180,14"
click at [318, 169] on span "Guardar cambios" at bounding box center [309, 169] width 34 height 6
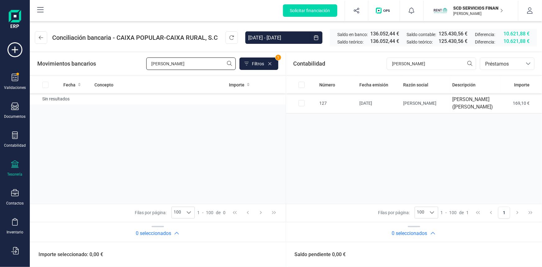
drag, startPoint x: 175, startPoint y: 64, endPoint x: 105, endPoint y: 65, distance: 70.1
click at [105, 65] on div "Movimientos bancarios [PERSON_NAME] Filtros 1" at bounding box center [157, 63] width 241 height 12
type input "venta"
drag, startPoint x: 409, startPoint y: 61, endPoint x: 350, endPoint y: 66, distance: 59.1
click at [350, 65] on div "Contabilidad [PERSON_NAME] bancos.conciliacion.modal.headerLoan bancos.concilia…" at bounding box center [414, 63] width 256 height 22
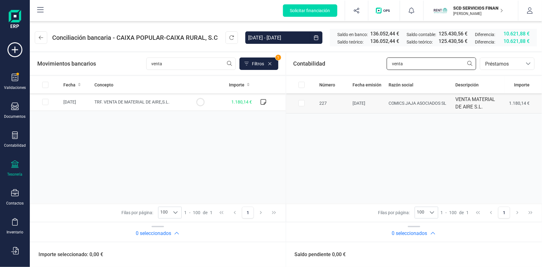
type input "venta"
click at [303, 103] on input "Row Selected 1f0278ee-fa08-404f-a90b-959c8db4e365" at bounding box center [301, 103] width 6 height 6
checkbox input "true"
click at [45, 101] on input "Row Selected cf8732a2-614d-4c76-b02b-ff24a9547a19" at bounding box center [45, 102] width 6 height 6
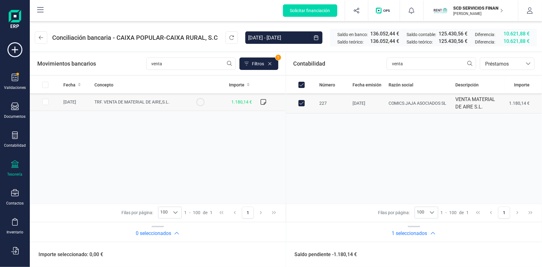
checkbox input "true"
click at [508, 254] on button "Conciliar" at bounding box center [509, 254] width 29 height 12
checkbox input "false"
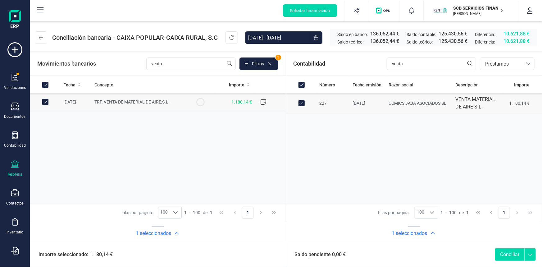
checkbox input "false"
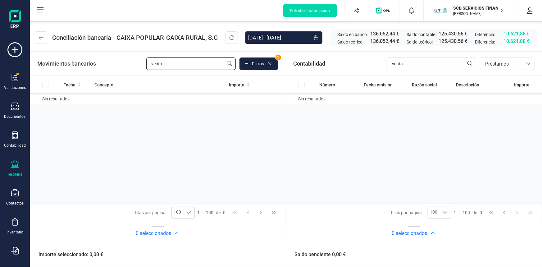
drag, startPoint x: 166, startPoint y: 64, endPoint x: 121, endPoint y: 60, distance: 45.2
click at [129, 60] on div "Movimientos bancarios venta Filtros 1" at bounding box center [157, 63] width 241 height 12
type input "torne"
click at [47, 100] on input "Row Selected c13f7bc2-dc6d-42fb-9bc0-7965290df7be" at bounding box center [45, 102] width 6 height 6
checkbox input "true"
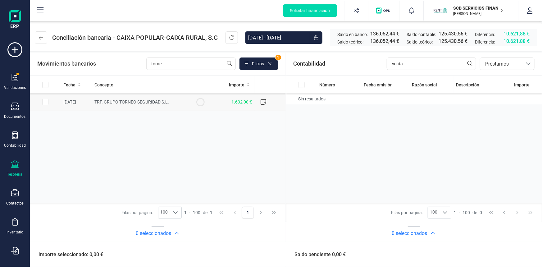
checkbox input "true"
drag, startPoint x: 389, startPoint y: 59, endPoint x: 341, endPoint y: 58, distance: 47.5
click at [342, 58] on div "Contabilidad venta bancos.conciliacion.modal.headerLoan bancos.conciliacion.mod…" at bounding box center [414, 63] width 256 height 22
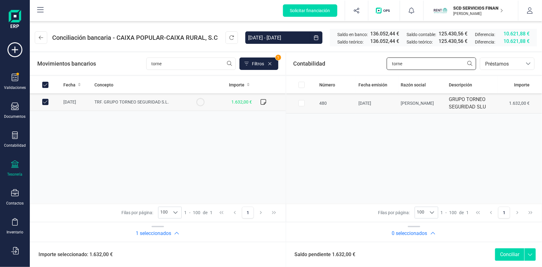
type input "torne"
click at [301, 103] on input "Row Selected 92ce95c2-3b5a-42ad-88a0-26d86814b7fd" at bounding box center [301, 103] width 6 height 6
checkbox input "true"
click at [510, 251] on button "Conciliar" at bounding box center [509, 254] width 29 height 12
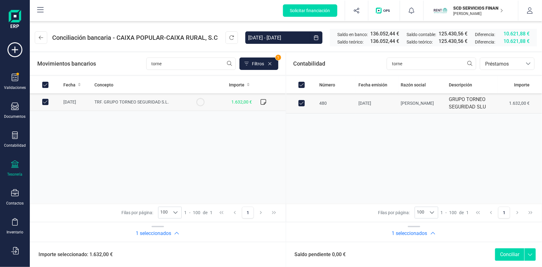
checkbox input "false"
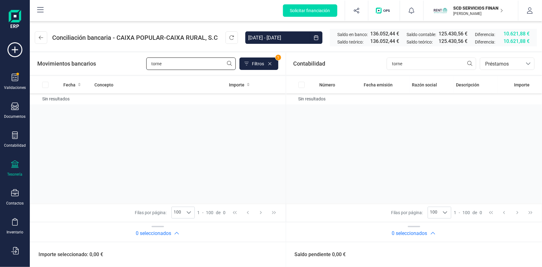
drag, startPoint x: 164, startPoint y: 64, endPoint x: 105, endPoint y: 61, distance: 60.0
click at [105, 61] on div "Movimientos bancarios torne Filtros 1" at bounding box center [157, 63] width 241 height 12
type input "[PERSON_NAME]"
click at [43, 102] on input "Row Selected 38544217-c222-4b5a-a1bc-eb2a2b31d3f0" at bounding box center [45, 102] width 6 height 6
checkbox input "true"
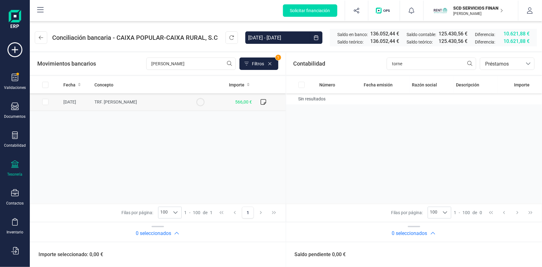
checkbox input "true"
drag, startPoint x: 407, startPoint y: 61, endPoint x: 341, endPoint y: 64, distance: 65.8
click at [341, 64] on div "Contabilidad torne bancos.conciliacion.modal.headerLoan bancos.conciliacion.mod…" at bounding box center [414, 63] width 256 height 22
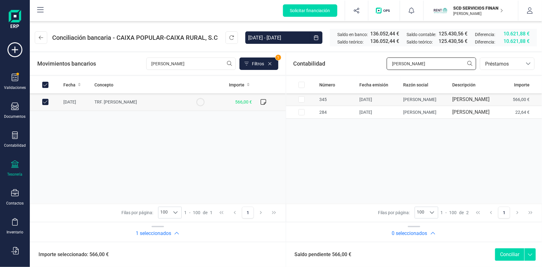
type input "[PERSON_NAME]"
click at [301, 102] on input "Row Selected 51cef3b3-eddb-4038-bccc-fbb8cc0c0e2c" at bounding box center [301, 99] width 6 height 6
checkbox input "true"
click at [509, 253] on button "Conciliar" at bounding box center [509, 254] width 29 height 12
checkbox input "false"
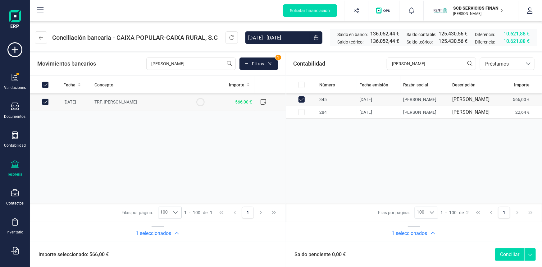
checkbox input "false"
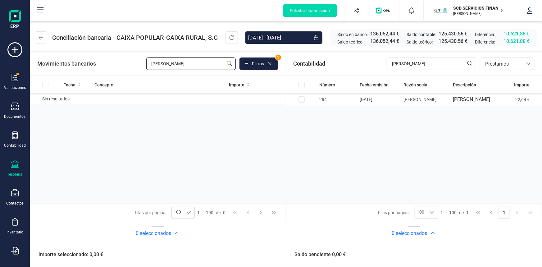
drag, startPoint x: 174, startPoint y: 62, endPoint x: 113, endPoint y: 65, distance: 61.2
click at [114, 65] on div "Movimientos bancarios pardo Filtros 1" at bounding box center [157, 63] width 241 height 12
type input "eva"
click at [46, 101] on input "Row Selected a7242ded-6717-48f5-a431-8c22ab818990" at bounding box center [45, 102] width 6 height 6
checkbox input "true"
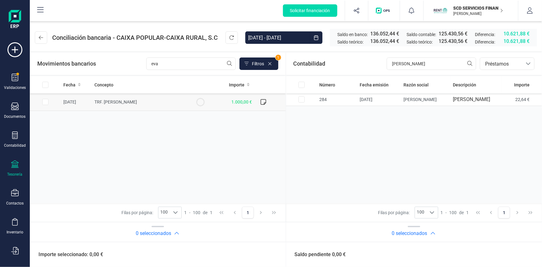
checkbox input "true"
drag, startPoint x: 402, startPoint y: 64, endPoint x: 361, endPoint y: 65, distance: 41.0
click at [362, 66] on div "Contabilidad pardo bancos.conciliacion.modal.headerLoan bancos.conciliacion.mod…" at bounding box center [414, 63] width 256 height 22
type input "evander"
click at [300, 102] on input "Row Selected 65056b00-f889-4d95-aed1-eb49964b4307" at bounding box center [301, 99] width 6 height 6
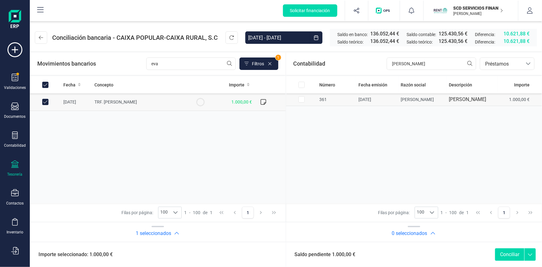
checkbox input "true"
click at [506, 254] on button "Conciliar" at bounding box center [509, 254] width 29 height 12
checkbox input "false"
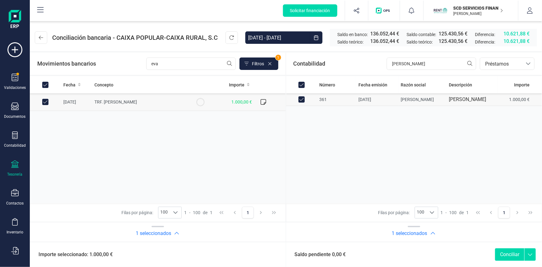
checkbox input "false"
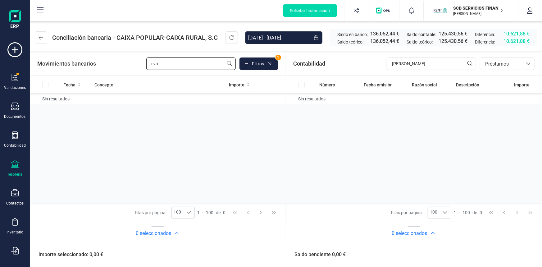
drag, startPoint x: 162, startPoint y: 65, endPoint x: 115, endPoint y: 63, distance: 46.6
click at [115, 62] on div "Movimientos bancarios eva Filtros 1" at bounding box center [157, 63] width 241 height 12
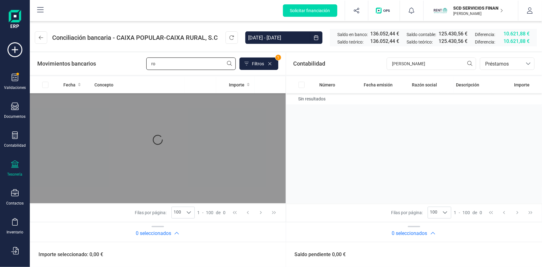
type input "r"
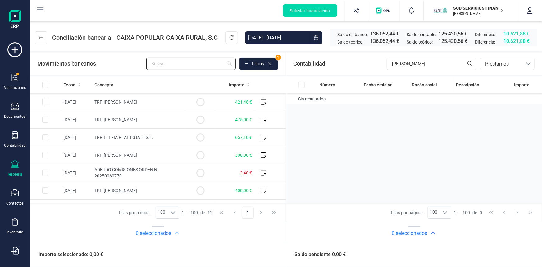
type input ","
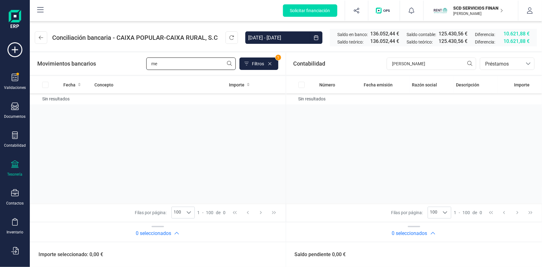
type input "m"
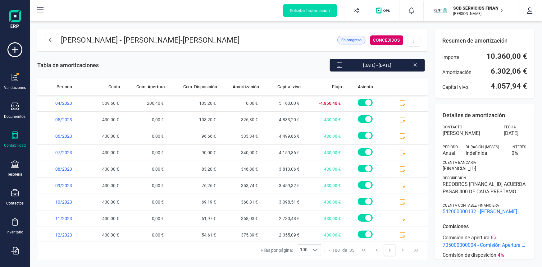
scroll to position [429, 0]
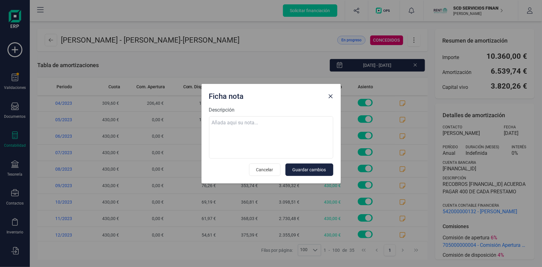
scroll to position [429, 0]
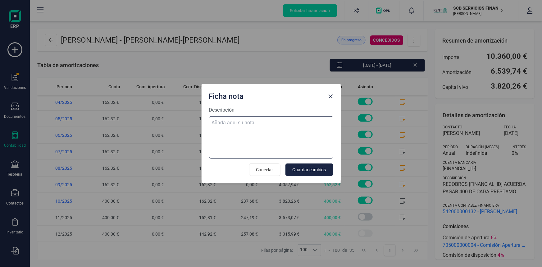
click at [217, 121] on textarea "Descripción" at bounding box center [271, 137] width 124 height 42
paste textarea "[DATE] 10 trf. [PERSON_NAME] 400,00"
type textarea "08-oct-25 10 trf. eduardo jose mendez lopez 400,00"
click at [306, 171] on span "Guardar cambios" at bounding box center [309, 169] width 34 height 6
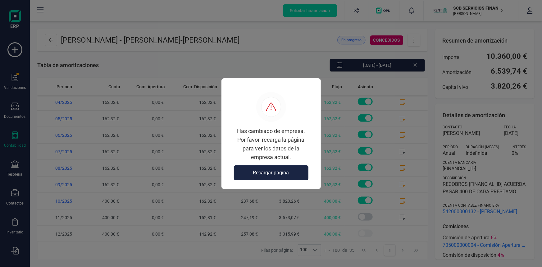
click at [259, 173] on span "Recargar página" at bounding box center [271, 172] width 36 height 7
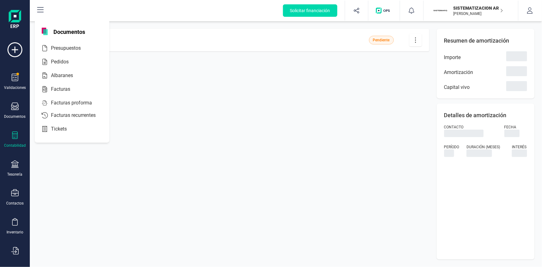
click at [18, 138] on icon at bounding box center [14, 134] width 7 height 7
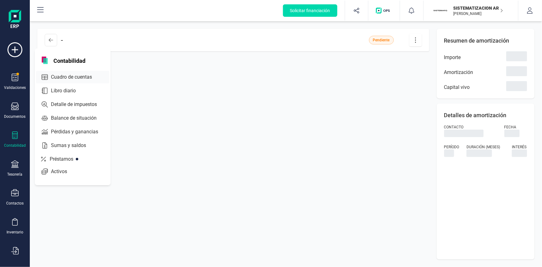
click at [74, 76] on span "Cuadro de cuentas" at bounding box center [75, 76] width 55 height 7
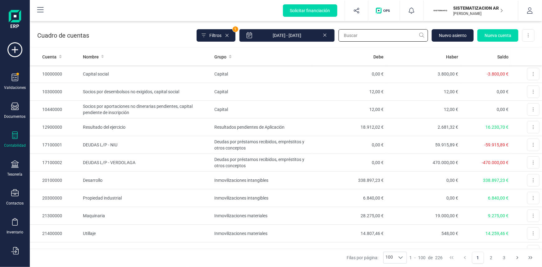
click at [360, 36] on input "text" at bounding box center [382, 35] width 89 height 12
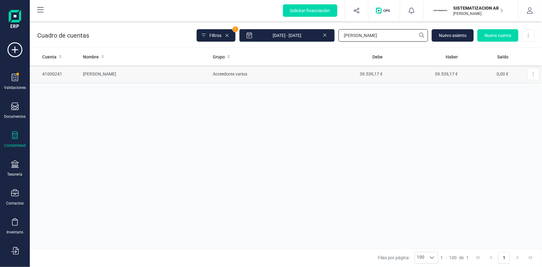
type input "javier"
click at [119, 72] on td "JAVIER ESCRIVÁ SANCHIS" at bounding box center [145, 74] width 130 height 18
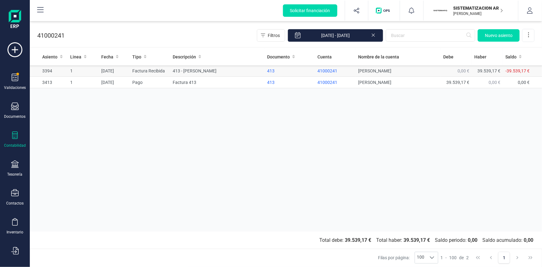
click at [202, 69] on td "413 - JAVIER ESCRIVÁ SANCHIS" at bounding box center [217, 70] width 94 height 11
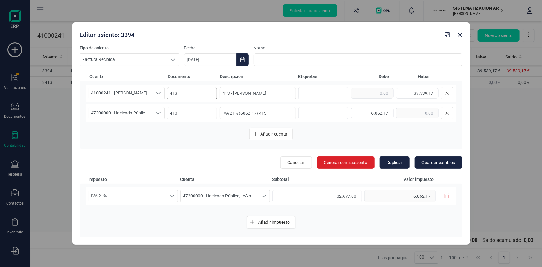
scroll to position [21, 0]
click at [459, 33] on icon "Close" at bounding box center [459, 34] width 5 height 5
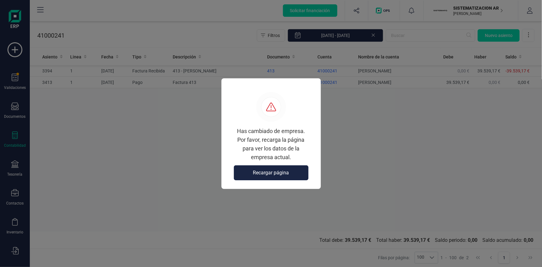
click at [272, 174] on span "Recargar página" at bounding box center [271, 172] width 36 height 7
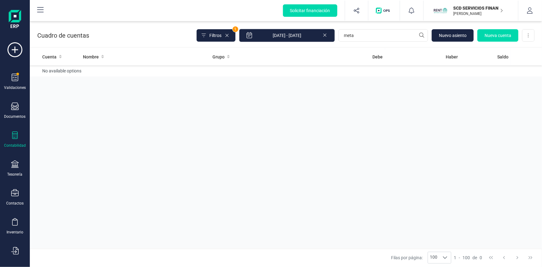
drag, startPoint x: 358, startPoint y: 34, endPoint x: 305, endPoint y: 35, distance: 52.5
click at [305, 35] on div "Filtros 1 [DATE] - [DATE] meta [GEOGRAPHIC_DATA] Nueva cuenta Descargar Excel" at bounding box center [365, 35] width 338 height 13
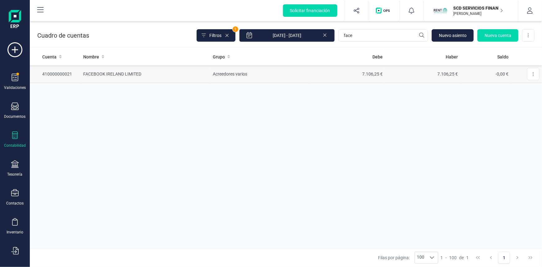
type input "face"
click at [115, 72] on td "FACEBOOK IRELAND LIMITED" at bounding box center [145, 74] width 129 height 18
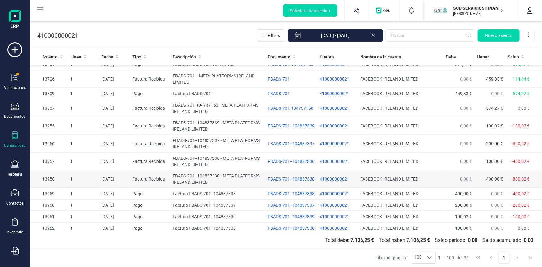
scroll to position [358, 0]
click at [190, 174] on td "FBADS-701--104837338 - META PLATFORMS IRELAND LIMITED" at bounding box center [217, 178] width 95 height 18
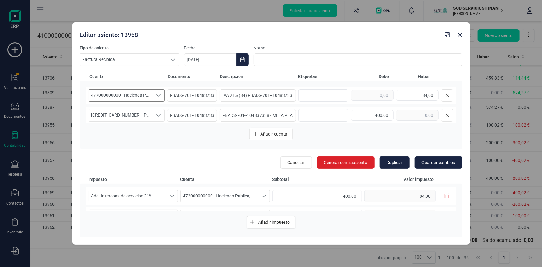
scroll to position [41, 0]
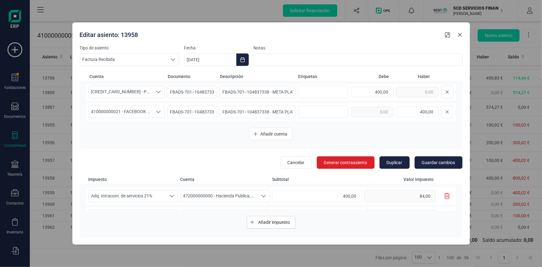
click at [462, 34] on button "Close" at bounding box center [460, 35] width 10 height 10
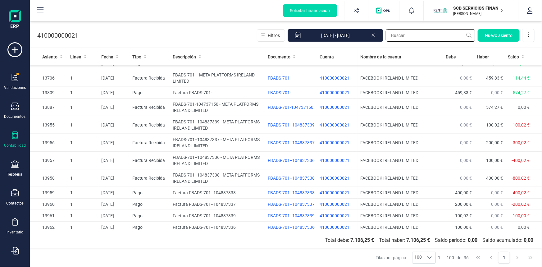
click at [403, 34] on input "text" at bounding box center [429, 35] width 89 height 12
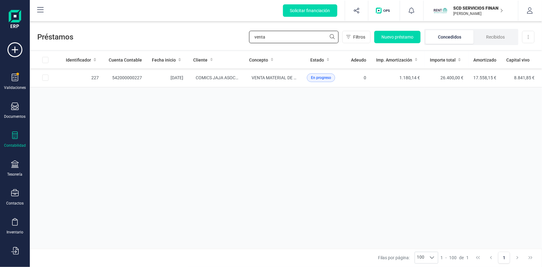
drag, startPoint x: 285, startPoint y: 36, endPoint x: 208, endPoint y: 34, distance: 77.0
click at [210, 34] on div "Préstamos venta Filtros Nuevo préstamo Concedidos Recibidos Descargar Excel" at bounding box center [286, 35] width 512 height 29
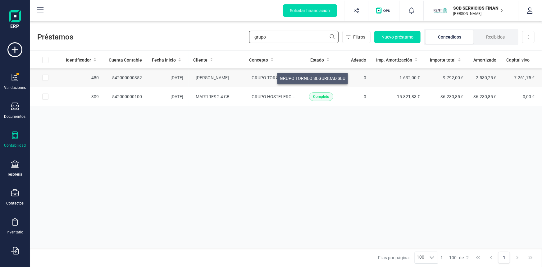
type input "grupo"
click at [270, 77] on span "GRUPO TORNEO SEGURIDAD SLU" at bounding box center [284, 77] width 65 height 5
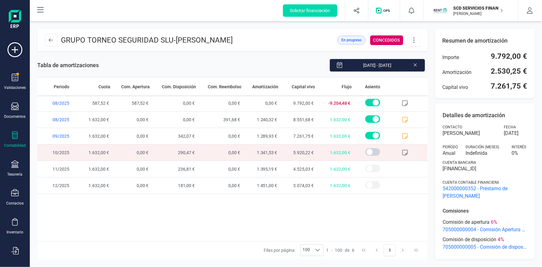
click at [405, 150] on icon at bounding box center [405, 152] width 6 height 6
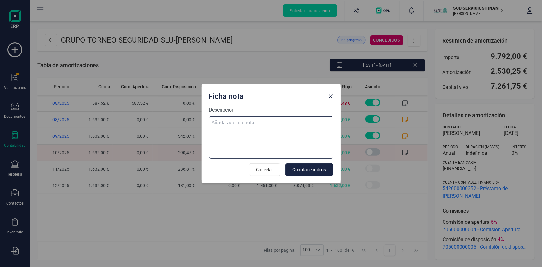
click at [255, 121] on textarea "Descripción" at bounding box center [271, 137] width 124 height 42
paste textarea "[DATE] 10 trf. grupo torneo seguridad s.l. 1.632,00"
type textarea "[DATE] 10 trf. grupo torneo seguridad s.l. 1.632,00"
click at [315, 171] on span "Guardar cambios" at bounding box center [309, 169] width 34 height 6
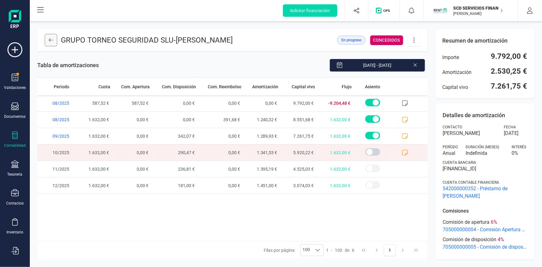
click at [49, 38] on icon at bounding box center [51, 40] width 4 height 5
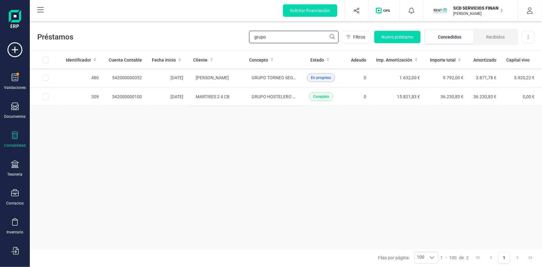
click at [290, 37] on input "grupo" at bounding box center [293, 37] width 89 height 12
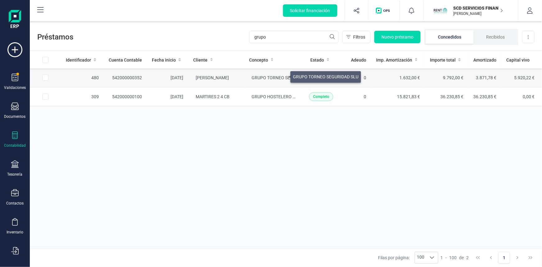
click at [283, 75] on span "GRUPO TORNEO SEGURIDAD SLU" at bounding box center [284, 77] width 65 height 5
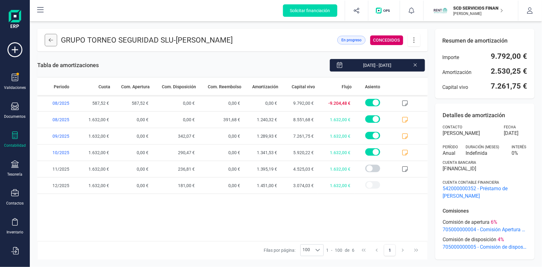
click at [53, 41] on icon at bounding box center [51, 40] width 4 height 5
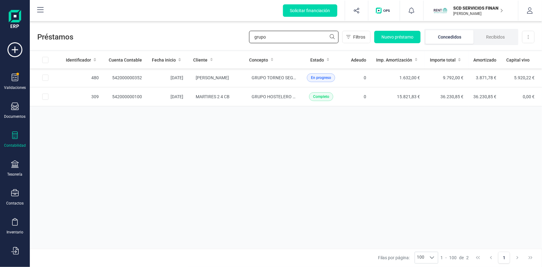
click at [188, 42] on div "Préstamos grupo Filtros Nuevo préstamo Concedidos Recibidos Descargar Excel" at bounding box center [286, 35] width 512 height 29
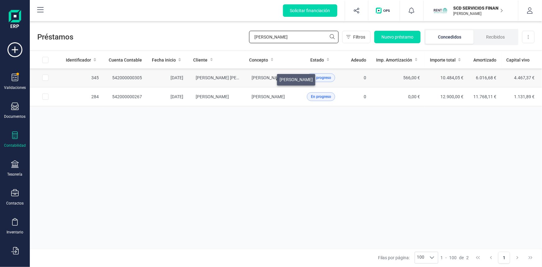
type input "[PERSON_NAME]"
click at [269, 78] on span "[PERSON_NAME]" at bounding box center [268, 77] width 33 height 5
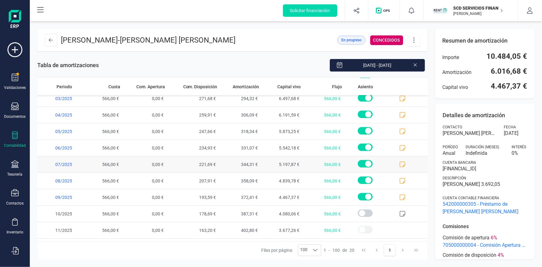
scroll to position [182, 0]
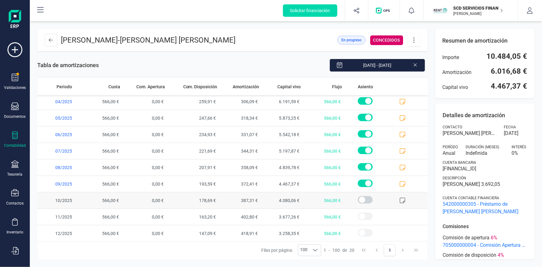
click at [399, 199] on icon at bounding box center [402, 200] width 6 height 6
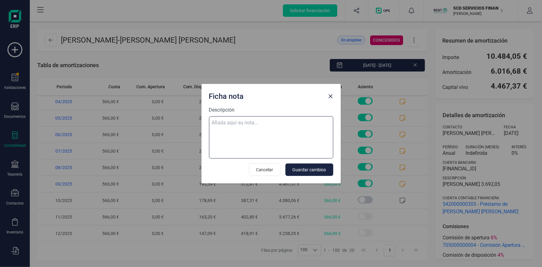
click at [263, 121] on textarea "Descripción" at bounding box center [271, 137] width 124 height 42
paste textarea "[DATE] 10 trf. [PERSON_NAME] [PERSON_NAME] 566,00"
type textarea "[DATE] 10 trf. [PERSON_NAME] [PERSON_NAME] 566,00"
click at [318, 167] on span "Guardar cambios" at bounding box center [309, 169] width 34 height 6
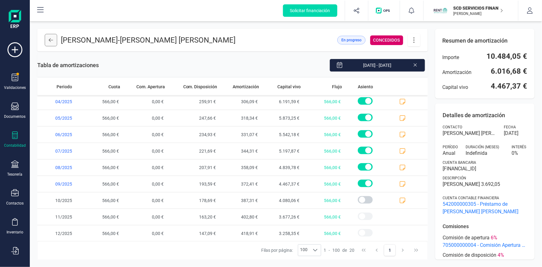
click at [49, 40] on icon at bounding box center [51, 40] width 4 height 4
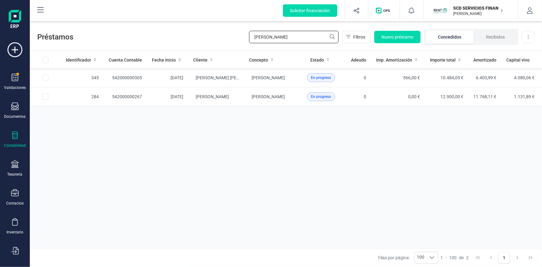
drag, startPoint x: 276, startPoint y: 36, endPoint x: 198, endPoint y: 34, distance: 77.9
click at [203, 33] on div "Préstamos [PERSON_NAME] Filtros Nuevo préstamo Concedidos Recibidos Descargar E…" at bounding box center [286, 35] width 512 height 29
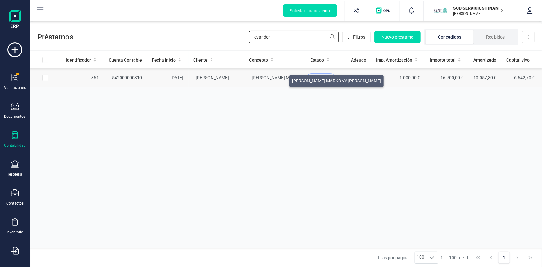
type input "evander"
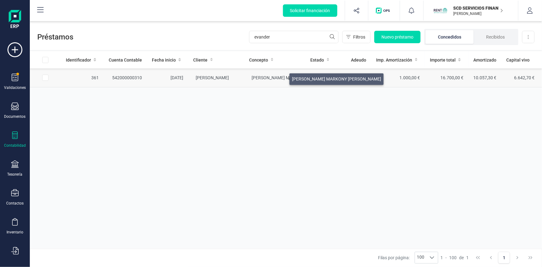
click at [282, 77] on span "[PERSON_NAME] MARKONY [PERSON_NAME]" at bounding box center [296, 77] width 89 height 5
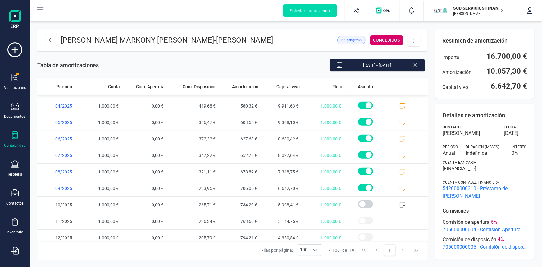
scroll to position [166, 0]
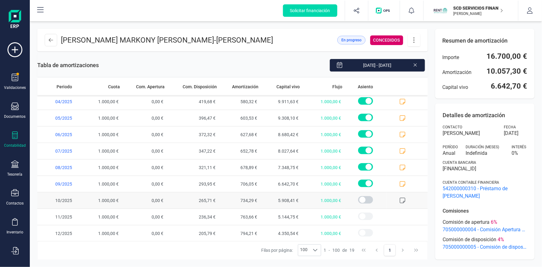
click at [399, 200] on icon at bounding box center [402, 200] width 6 height 6
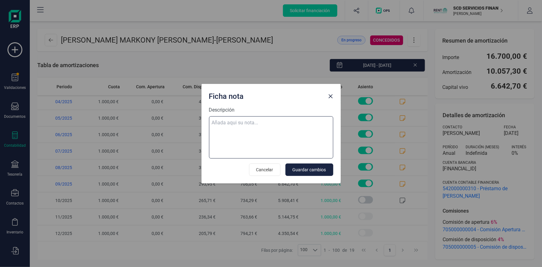
click at [236, 126] on textarea "Descripción" at bounding box center [271, 137] width 124 height 42
paste textarea "[DATE] 10 trf. [PERSON_NAME] markony [PERSON_NAME] 1.000,00"
type textarea "[DATE] 10 trf. [PERSON_NAME] markony [PERSON_NAME] 1.000,00"
click at [316, 168] on span "Guardar cambios" at bounding box center [309, 169] width 34 height 6
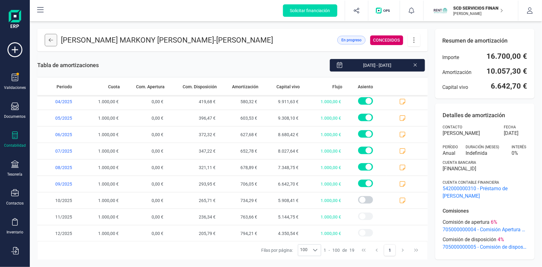
click at [49, 42] on icon at bounding box center [51, 40] width 4 height 5
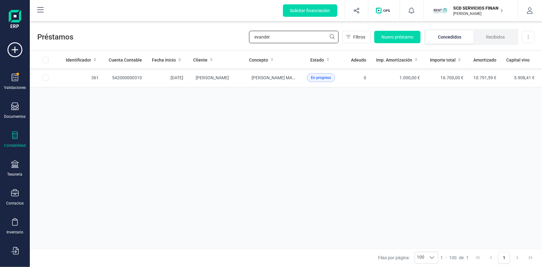
drag, startPoint x: 273, startPoint y: 37, endPoint x: 180, endPoint y: 38, distance: 93.4
click at [180, 37] on div "Préstamos evander Filtros Nuevo préstamo Concedidos Recibidos Descargar Excel" at bounding box center [286, 35] width 512 height 29
type input "[PERSON_NAME]"
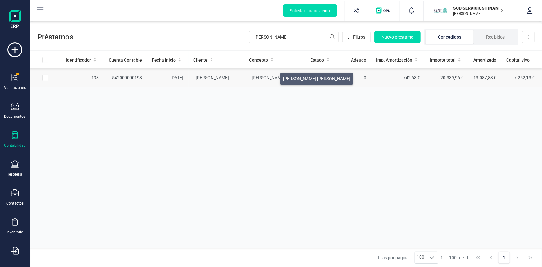
click at [273, 77] on span "[PERSON_NAME] [PERSON_NAME]" at bounding box center [285, 77] width 67 height 5
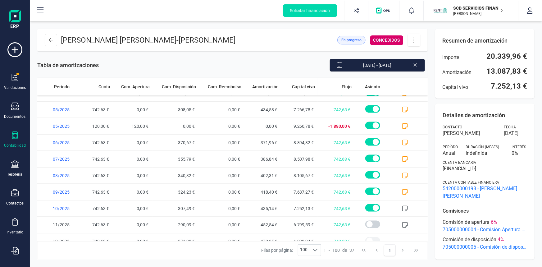
scroll to position [461, 0]
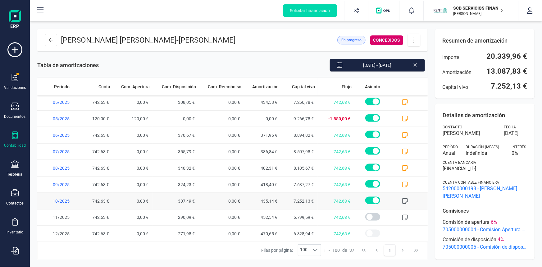
click at [402, 199] on icon at bounding box center [405, 201] width 6 height 6
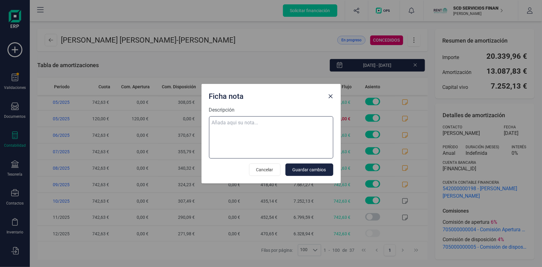
click at [255, 120] on textarea "Descripción" at bounding box center [271, 137] width 124 height 42
paste textarea "[DATE] 10 scti. [PERSON_NAME] [PERSON_NAME] 742,63"
type textarea "[DATE] 10 scti. [PERSON_NAME] [PERSON_NAME] 742,63"
click at [313, 169] on span "Guardar cambios" at bounding box center [309, 169] width 34 height 6
